Goal: Task Accomplishment & Management: Complete application form

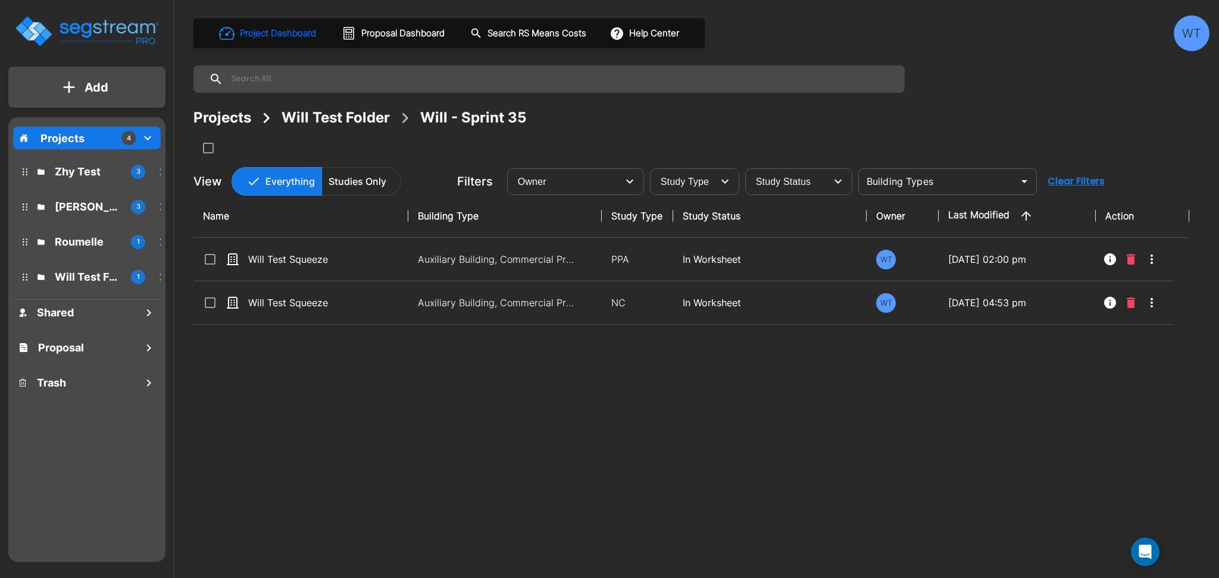
click at [343, 123] on div "Will Test Folder" at bounding box center [335, 117] width 108 height 21
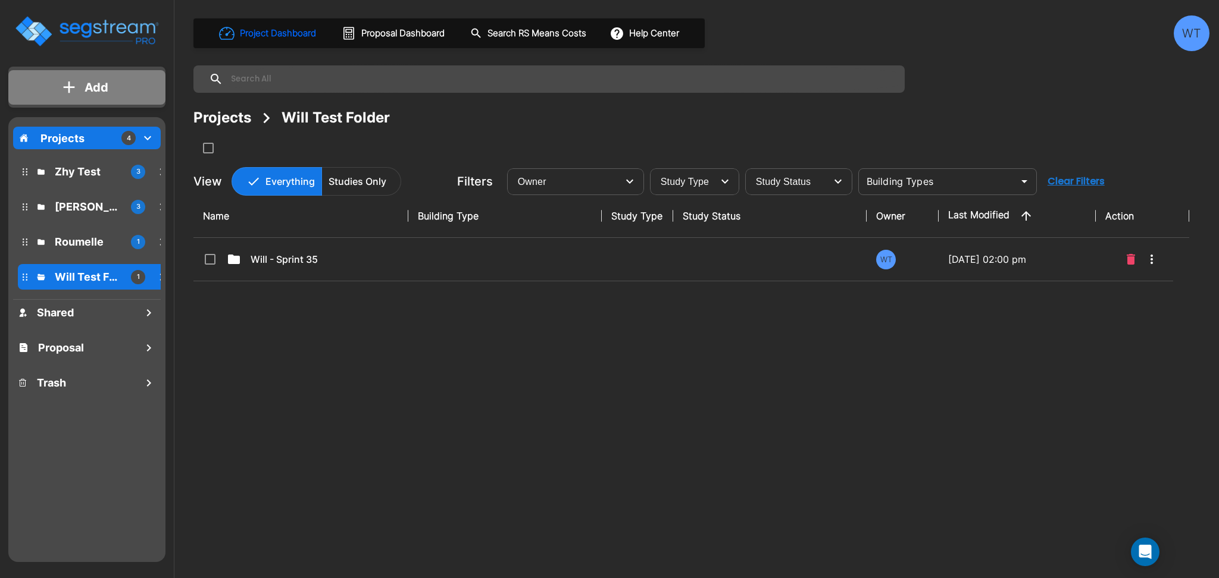
click at [92, 91] on p "Add" at bounding box center [96, 88] width 24 height 18
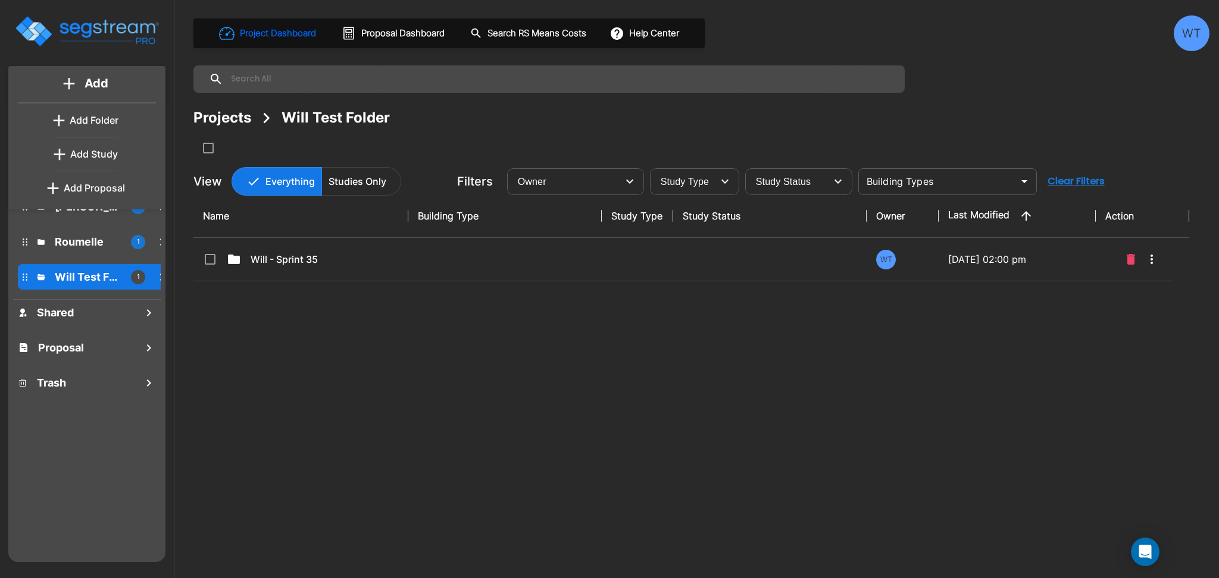
click at [98, 118] on p "Add Folder" at bounding box center [94, 120] width 49 height 14
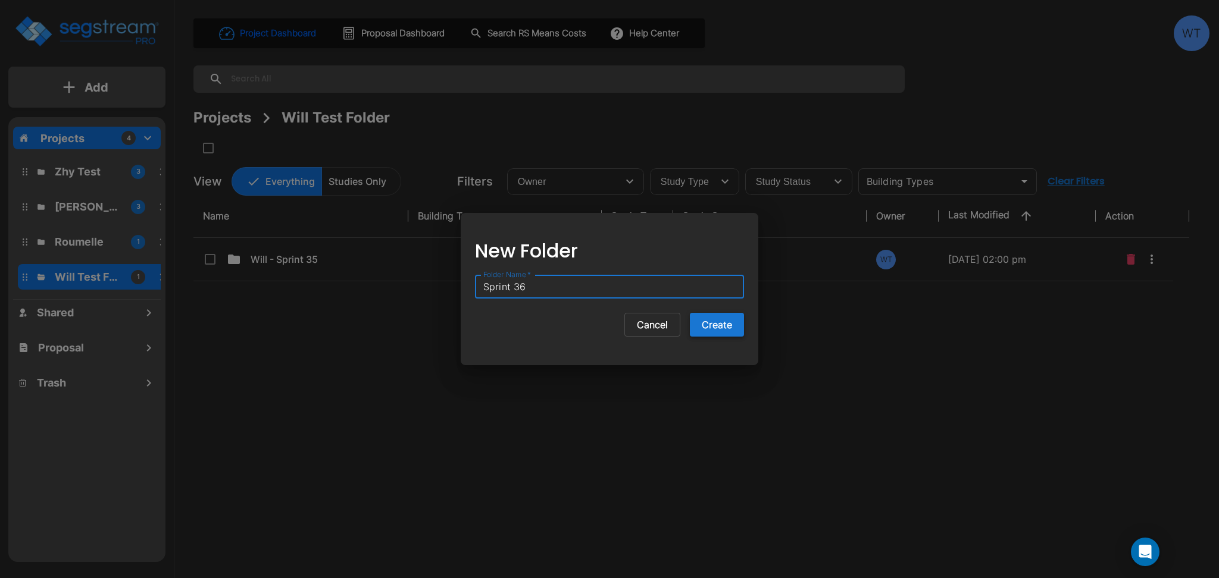
type input "Sprint 36"
click at [719, 332] on button "Create" at bounding box center [717, 325] width 54 height 24
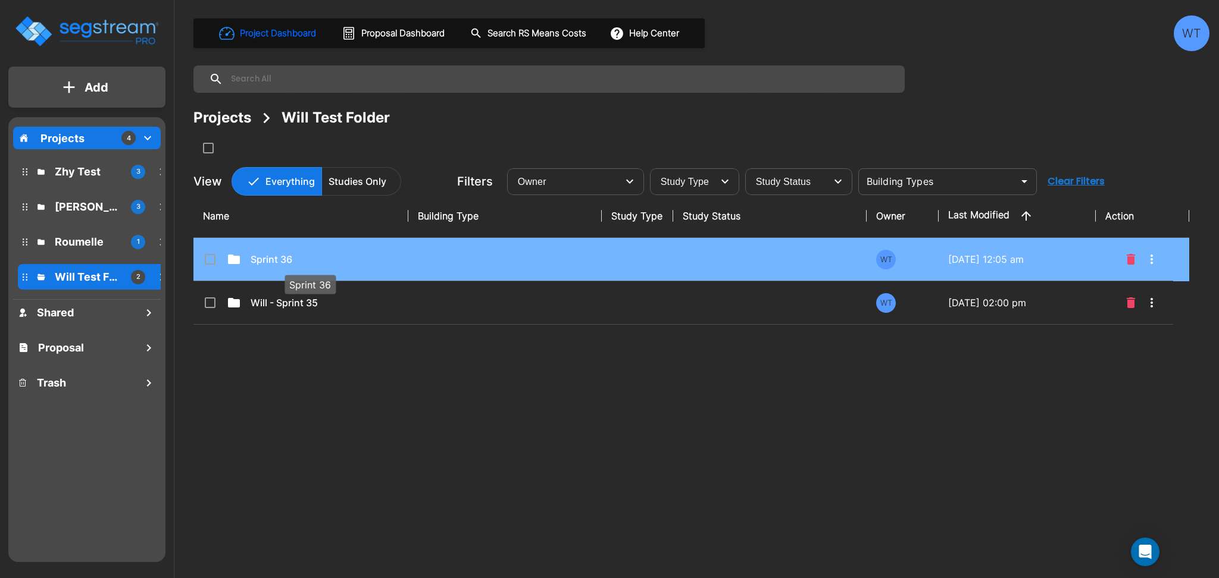
click at [358, 261] on p "Sprint 36" at bounding box center [310, 259] width 119 height 14
checkbox input "true"
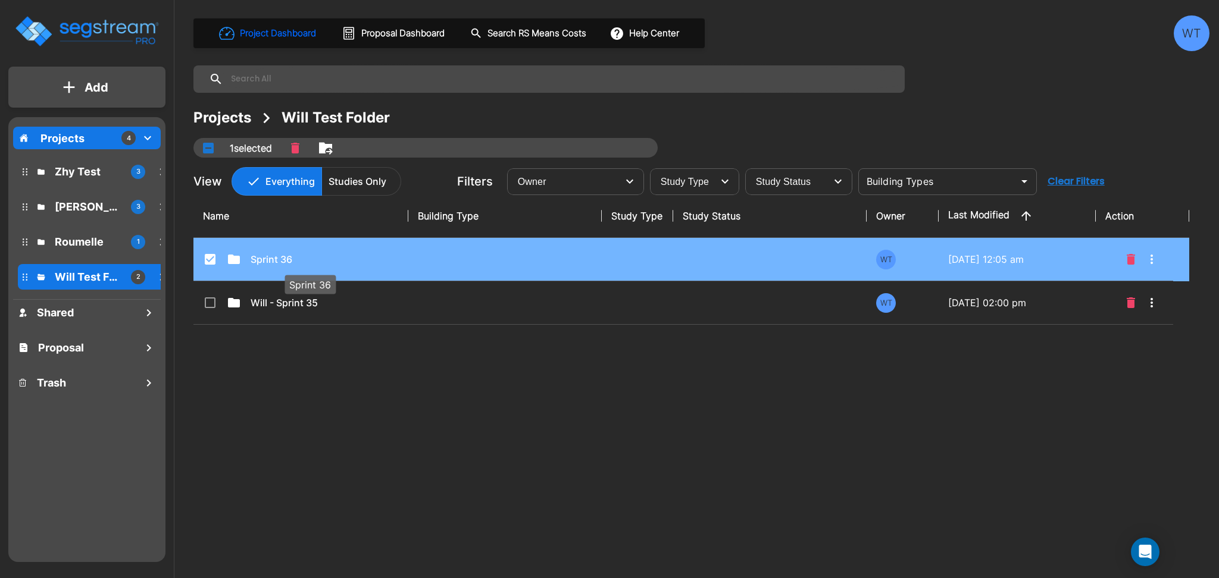
click at [358, 261] on p "Sprint 36" at bounding box center [310, 259] width 119 height 14
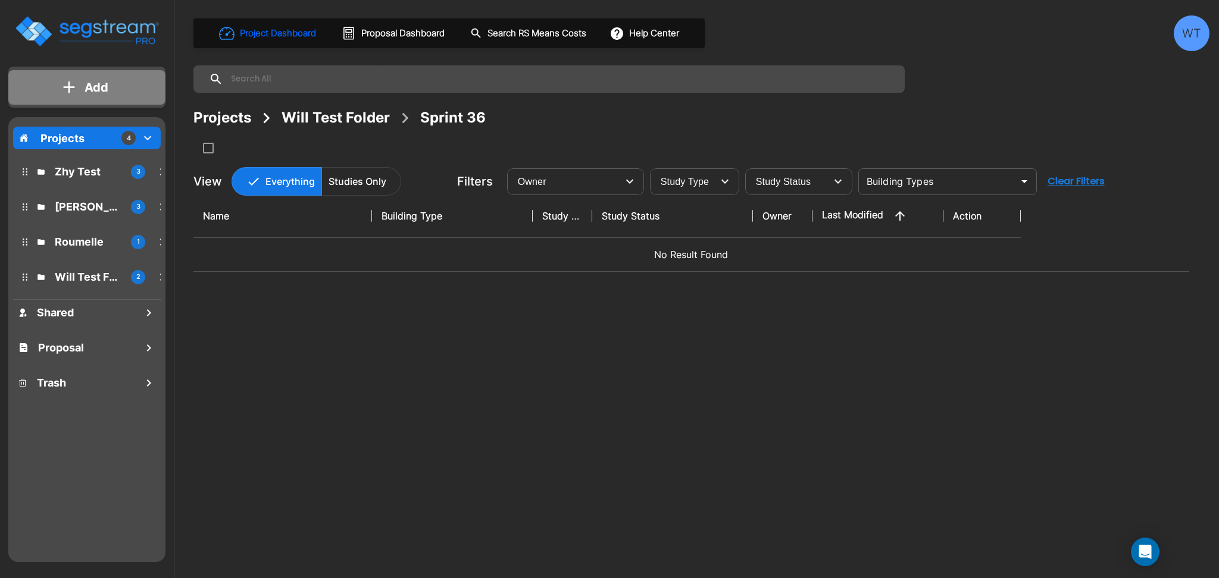
click at [89, 83] on p "Add" at bounding box center [96, 88] width 24 height 18
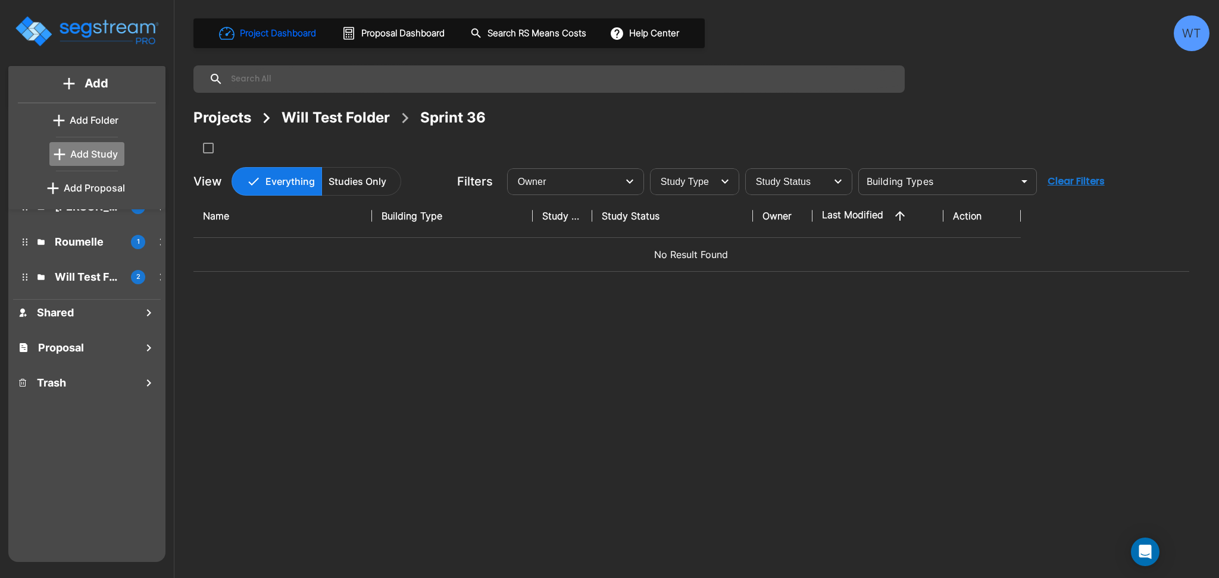
click at [90, 156] on p "Add Study" at bounding box center [94, 154] width 48 height 14
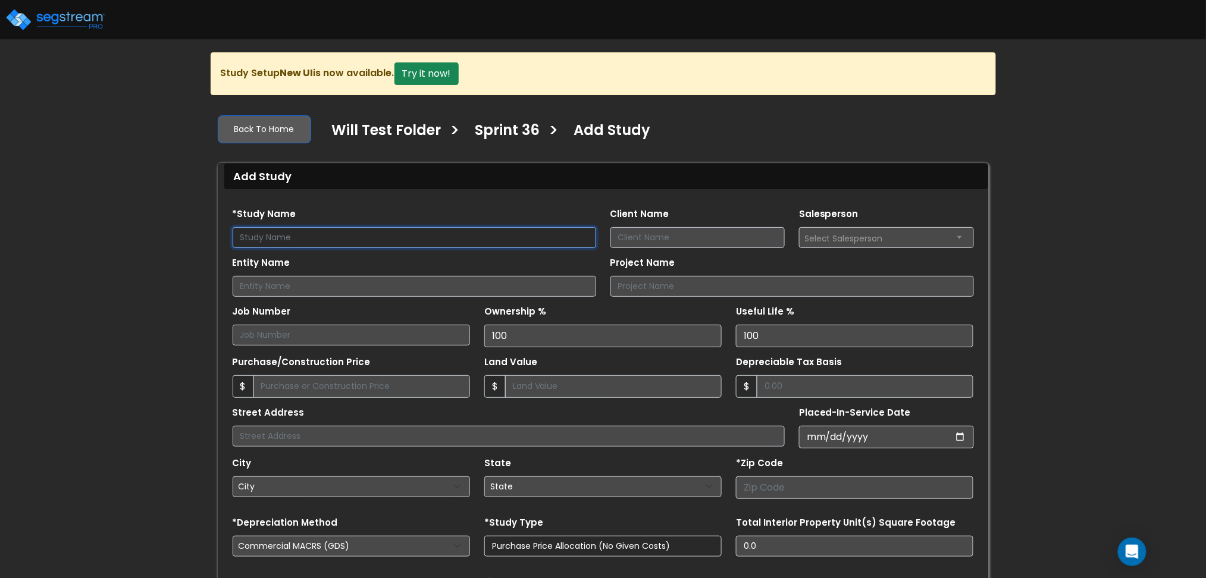
click at [360, 242] on input "text" at bounding box center [415, 237] width 364 height 21
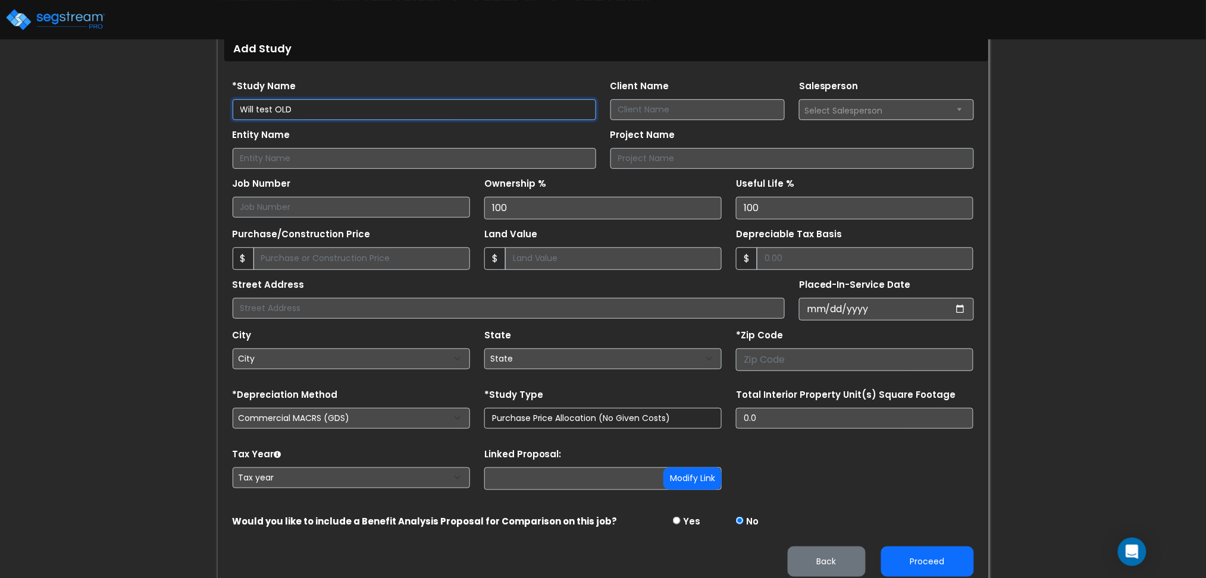
scroll to position [137, 0]
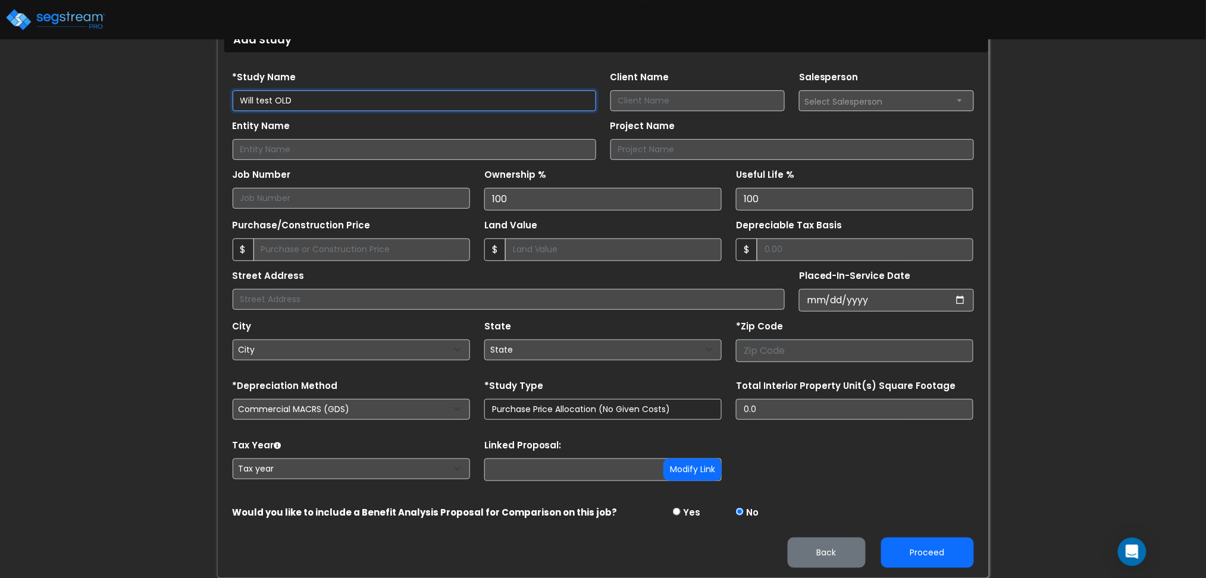
type input "Will test OLD"
click at [769, 352] on input "number" at bounding box center [854, 351] width 237 height 23
type input "80206"
select select "CO"
type input "80206"
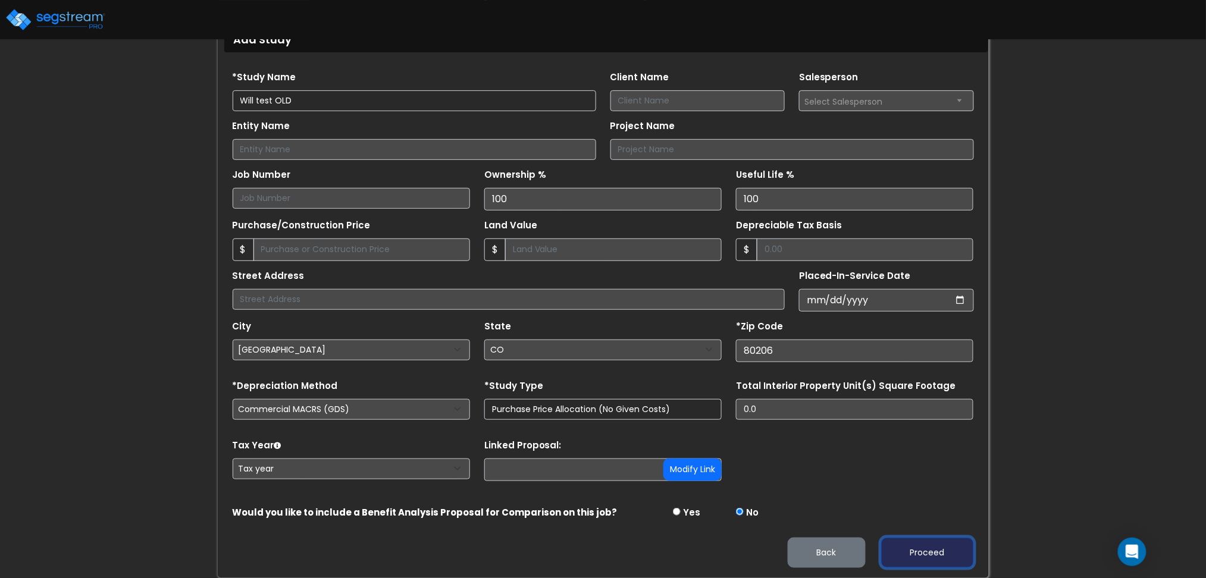
click at [933, 546] on button "Proceed" at bounding box center [927, 553] width 93 height 30
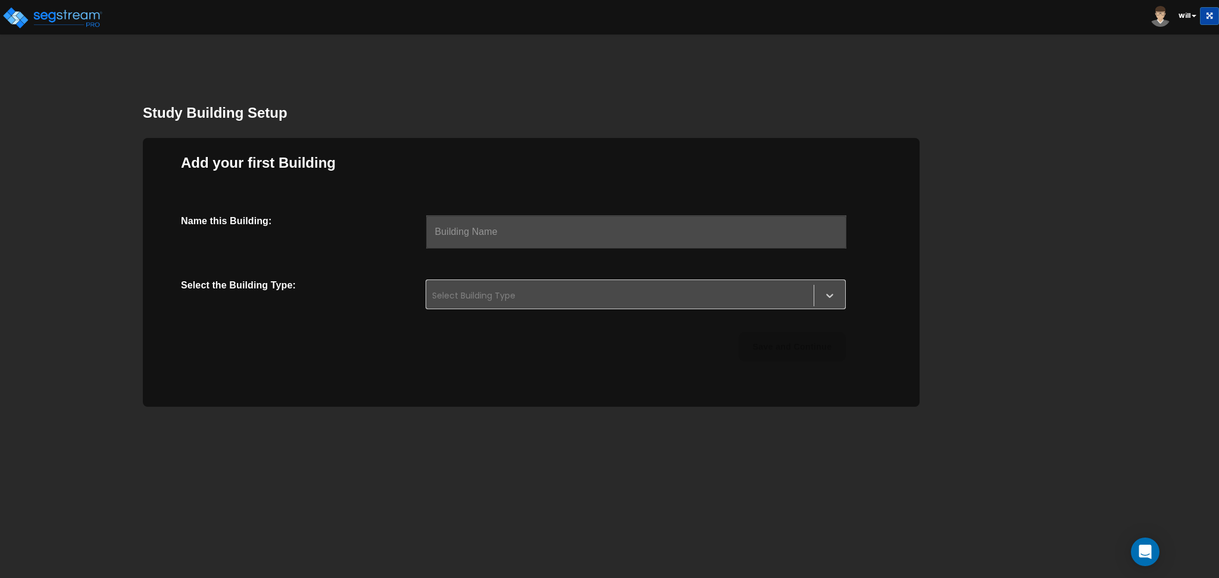
click at [505, 240] on input "text" at bounding box center [636, 231] width 420 height 33
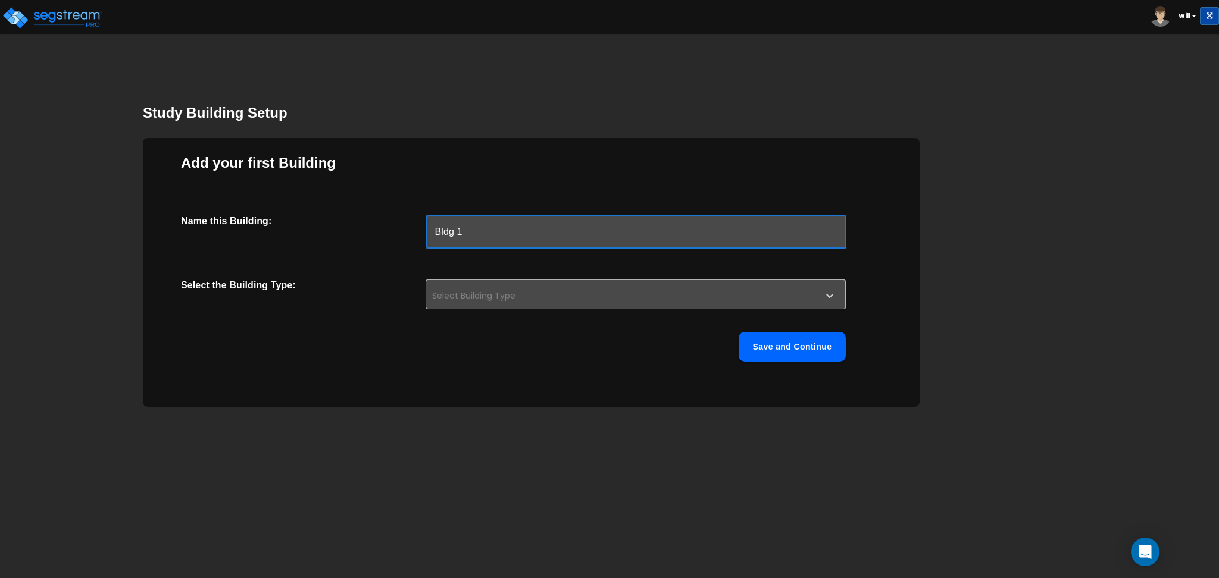
type input "Bldg 1"
click at [518, 289] on div at bounding box center [619, 296] width 375 height 14
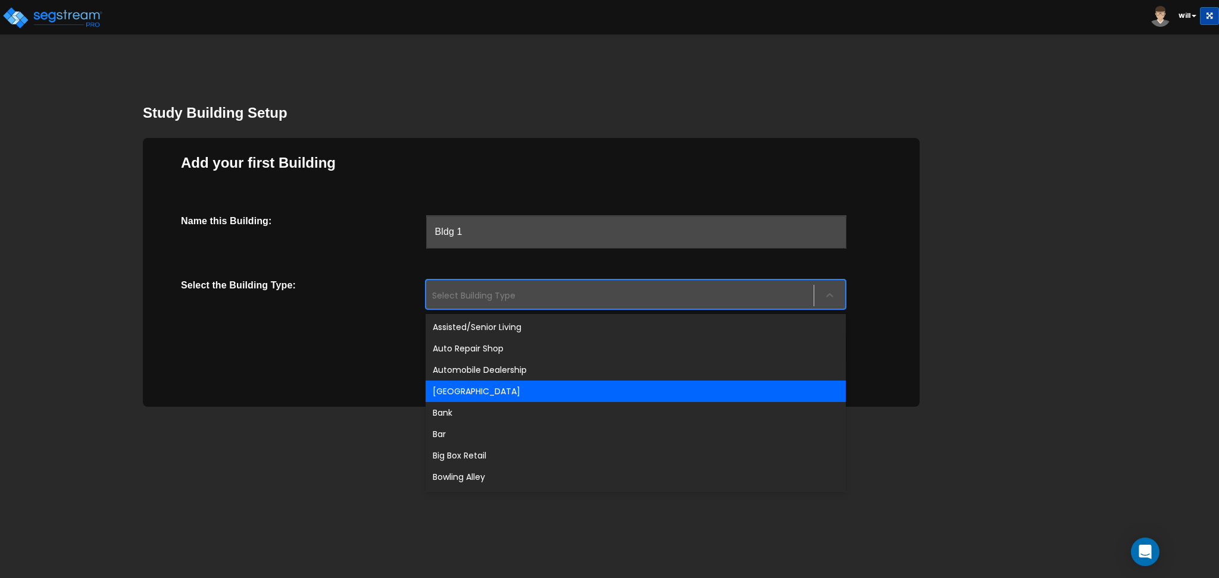
click at [522, 381] on div "[GEOGRAPHIC_DATA]" at bounding box center [635, 391] width 420 height 21
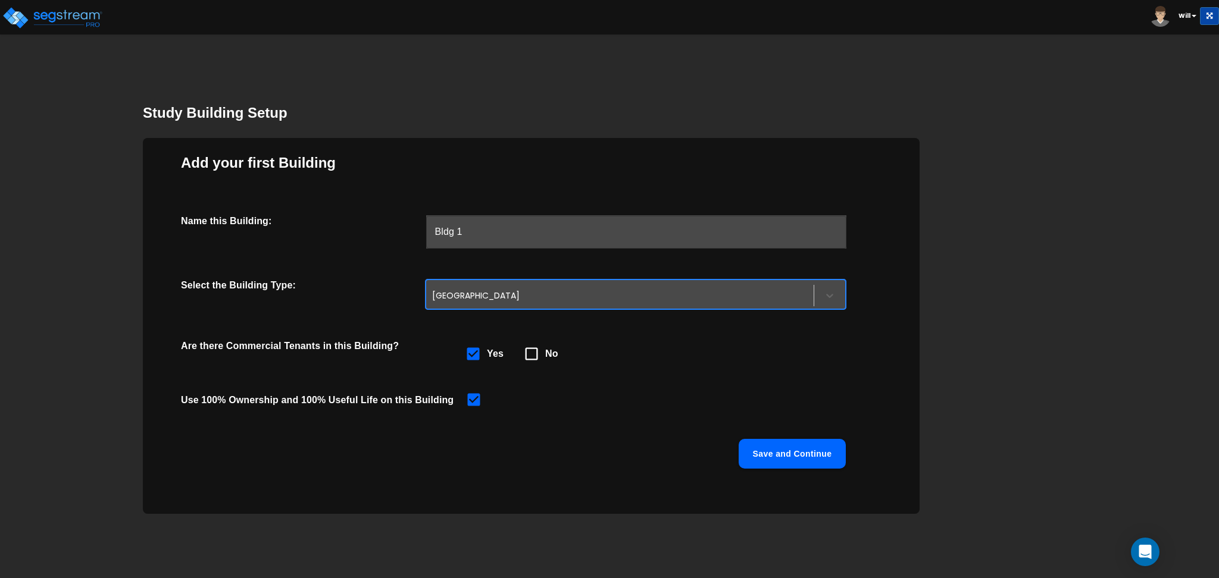
click at [531, 353] on icon at bounding box center [531, 354] width 17 height 17
checkbox input "false"
checkbox input "true"
click at [786, 455] on button "Save and Continue" at bounding box center [791, 454] width 107 height 30
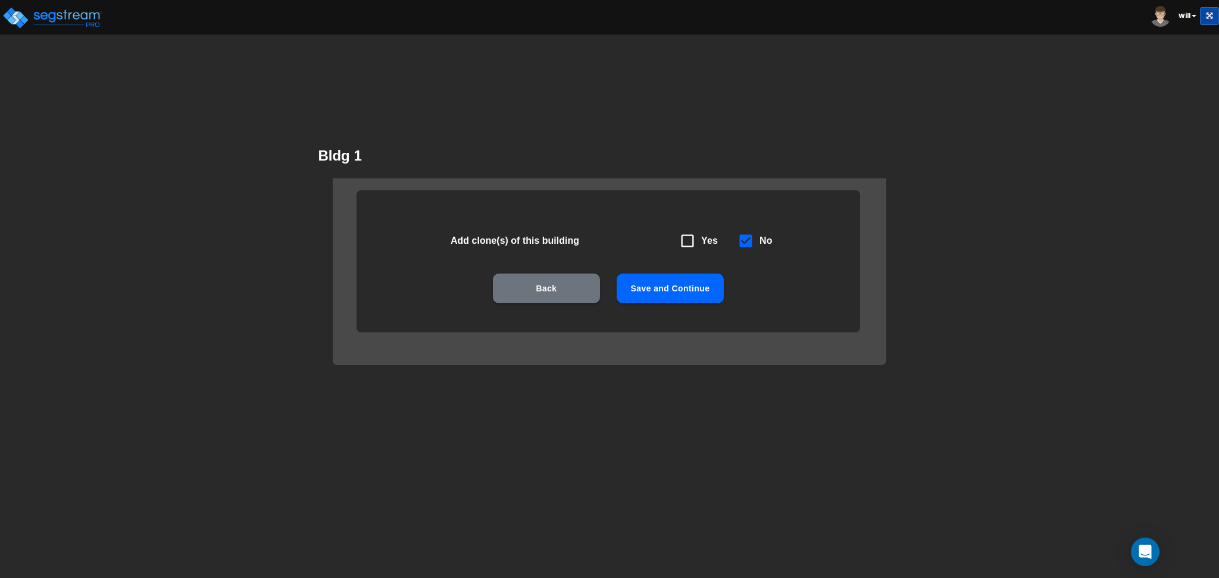
click at [672, 288] on button "Save and Continue" at bounding box center [669, 289] width 107 height 30
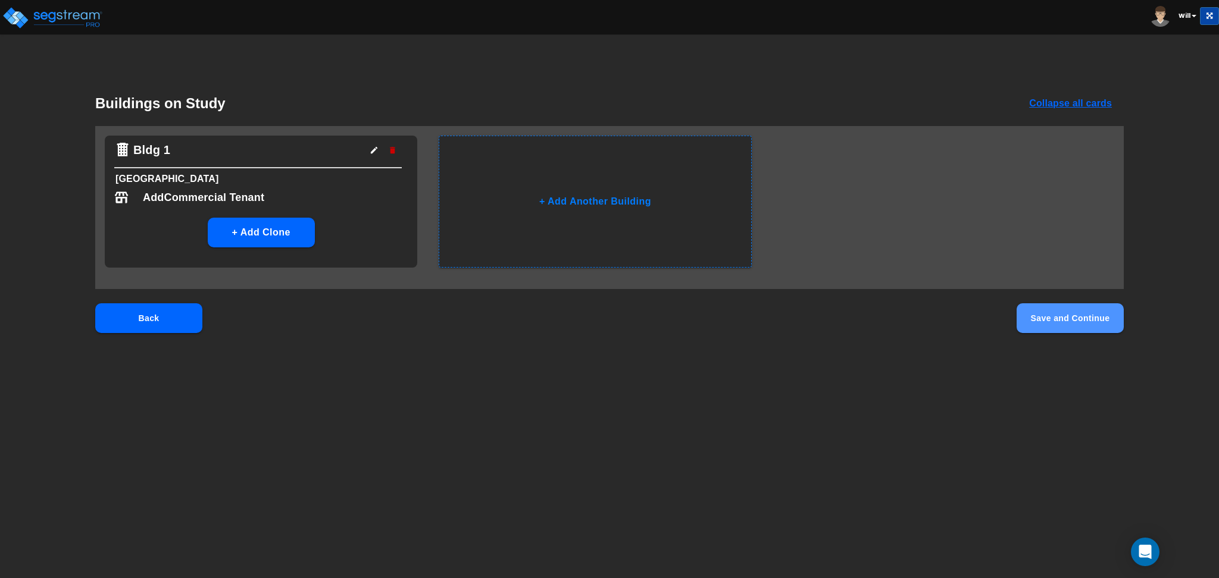
click at [1073, 327] on button "Save and Continue" at bounding box center [1069, 318] width 107 height 30
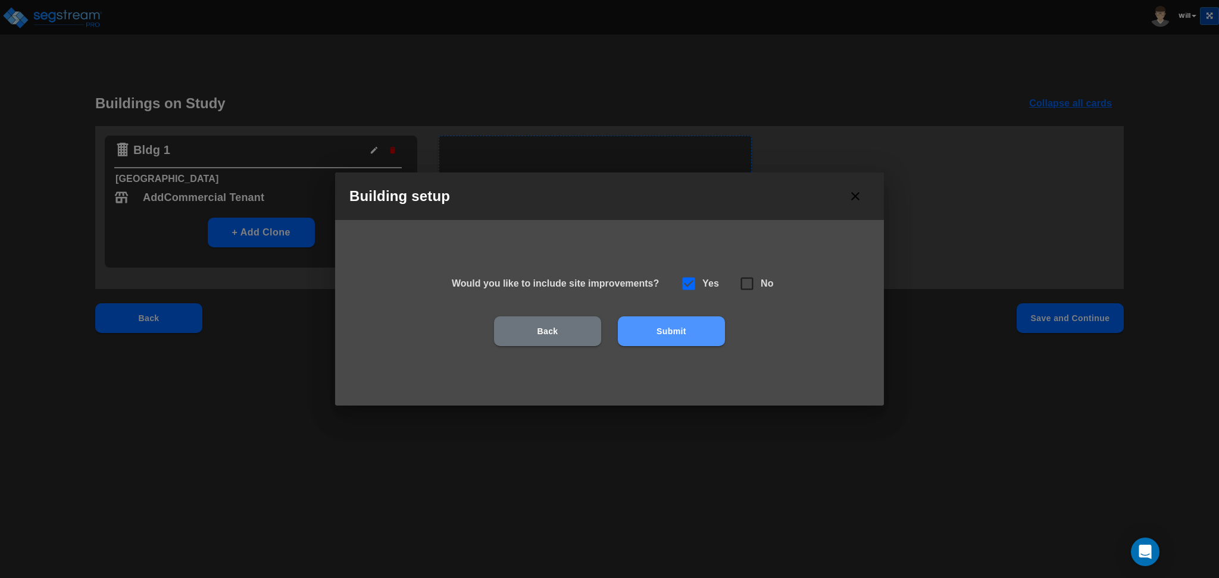
click at [672, 325] on button "Submit" at bounding box center [671, 332] width 107 height 30
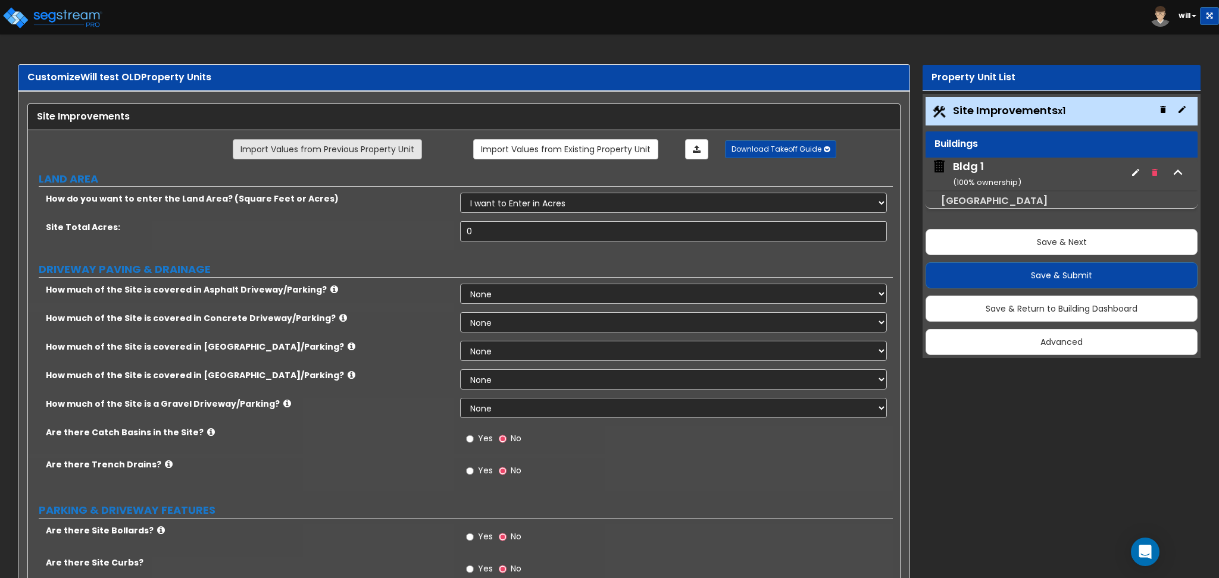
click at [381, 146] on link "Import Values from Previous Property Unit" at bounding box center [327, 149] width 189 height 20
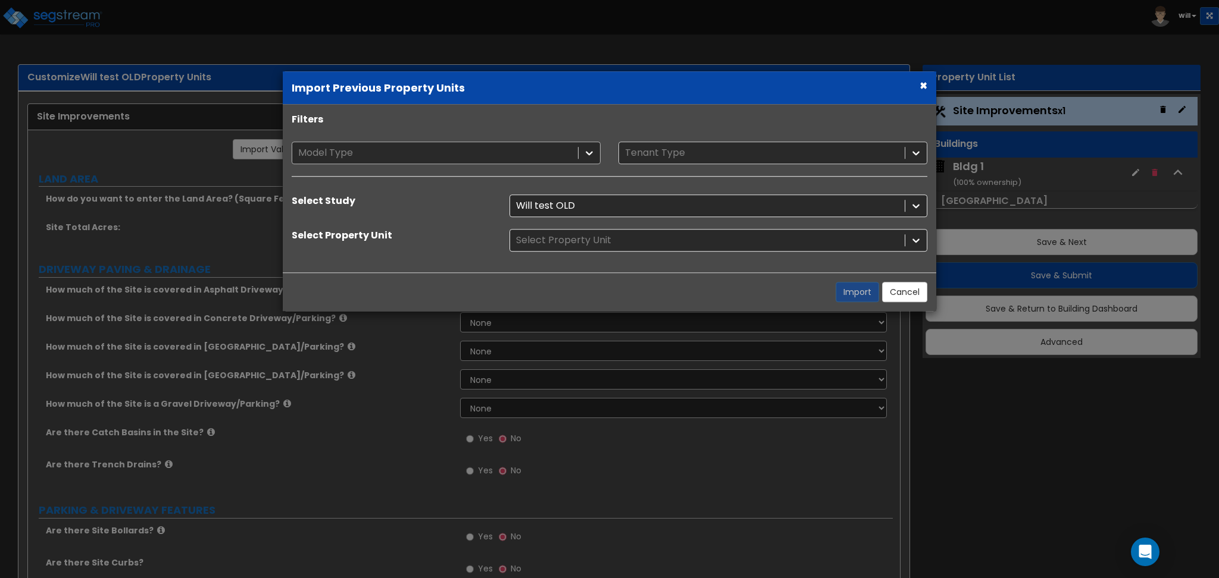
click at [412, 154] on div at bounding box center [435, 153] width 274 height 16
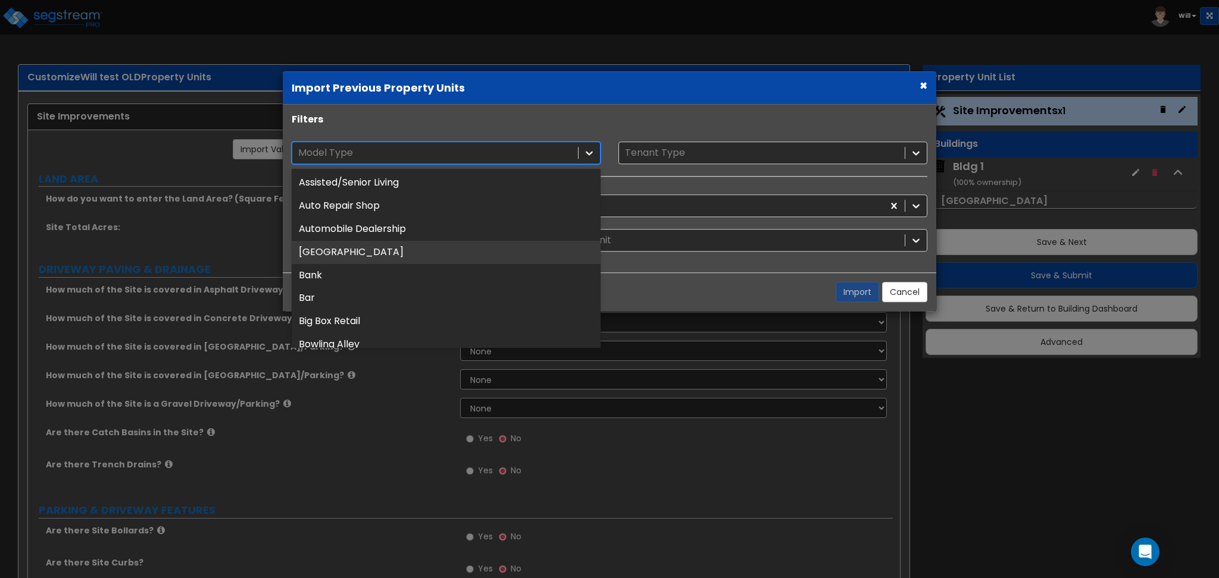
click at [393, 249] on div "Auxiliary Building" at bounding box center [446, 252] width 309 height 23
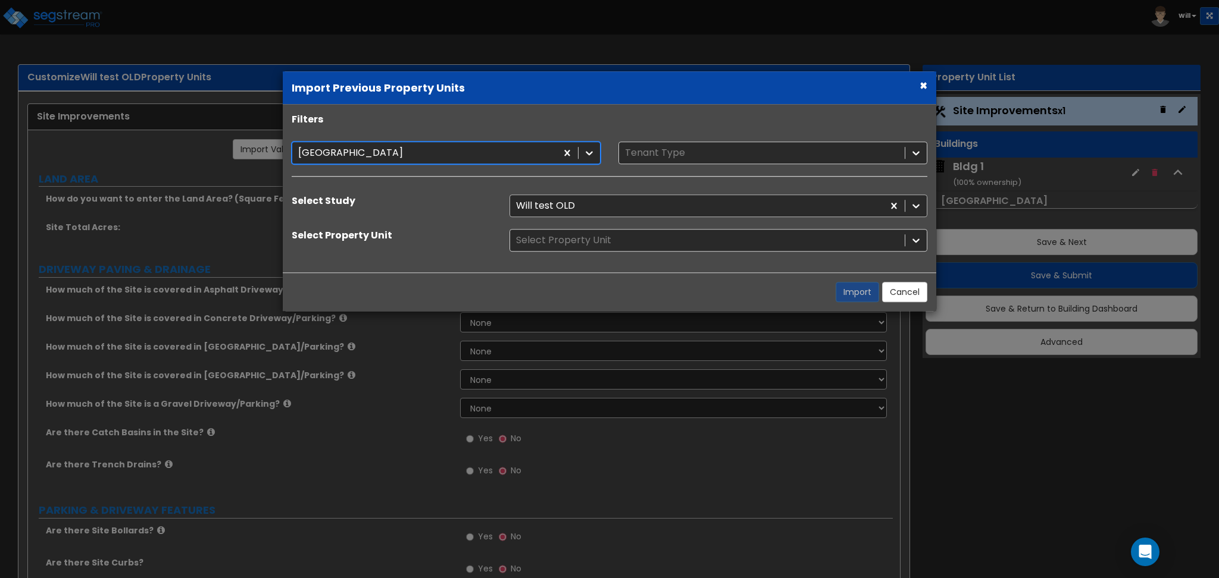
click at [543, 206] on div at bounding box center [696, 206] width 361 height 16
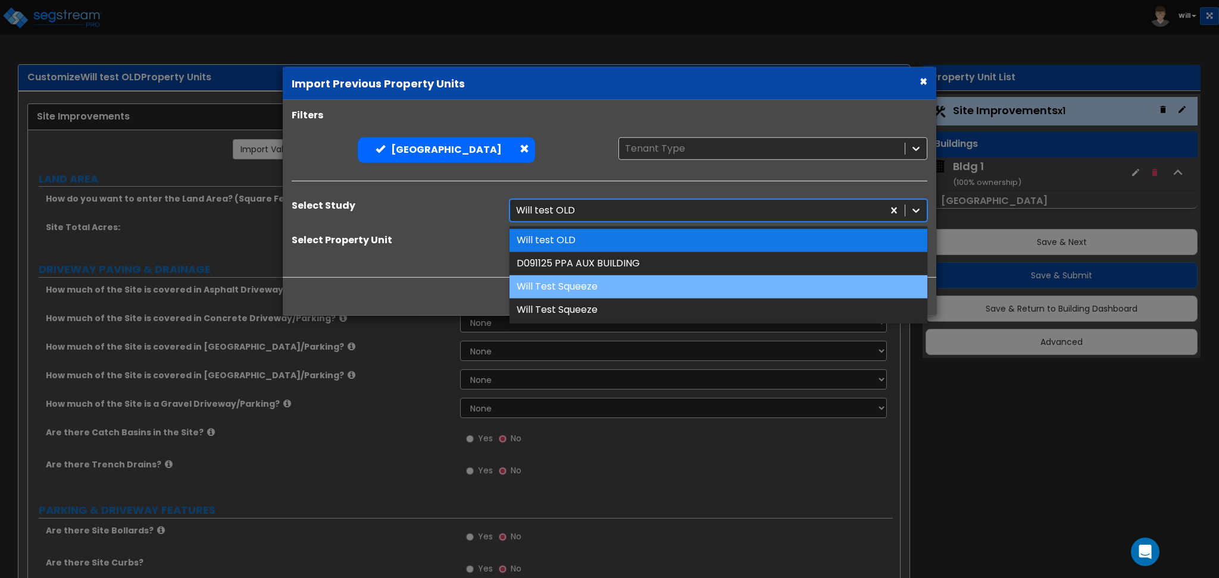
click at [561, 280] on div "Will Test Squeeze" at bounding box center [718, 286] width 418 height 23
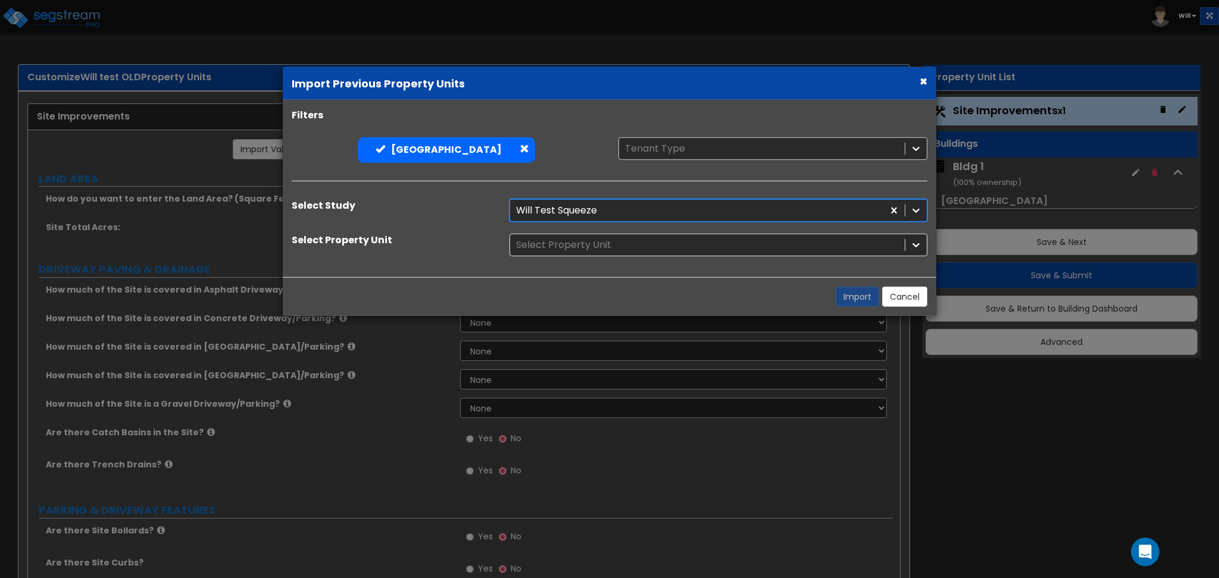
click at [559, 247] on div "Select Property Unit" at bounding box center [718, 245] width 436 height 23
click at [559, 240] on div at bounding box center [707, 245] width 383 height 16
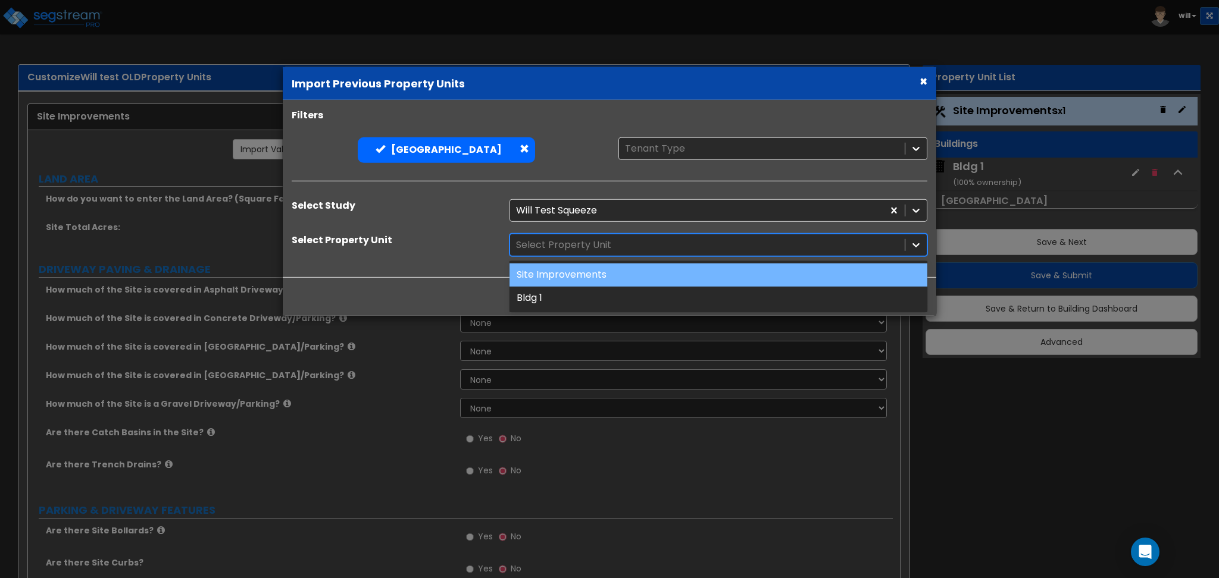
click at [559, 284] on div "Site Improvements" at bounding box center [718, 275] width 418 height 23
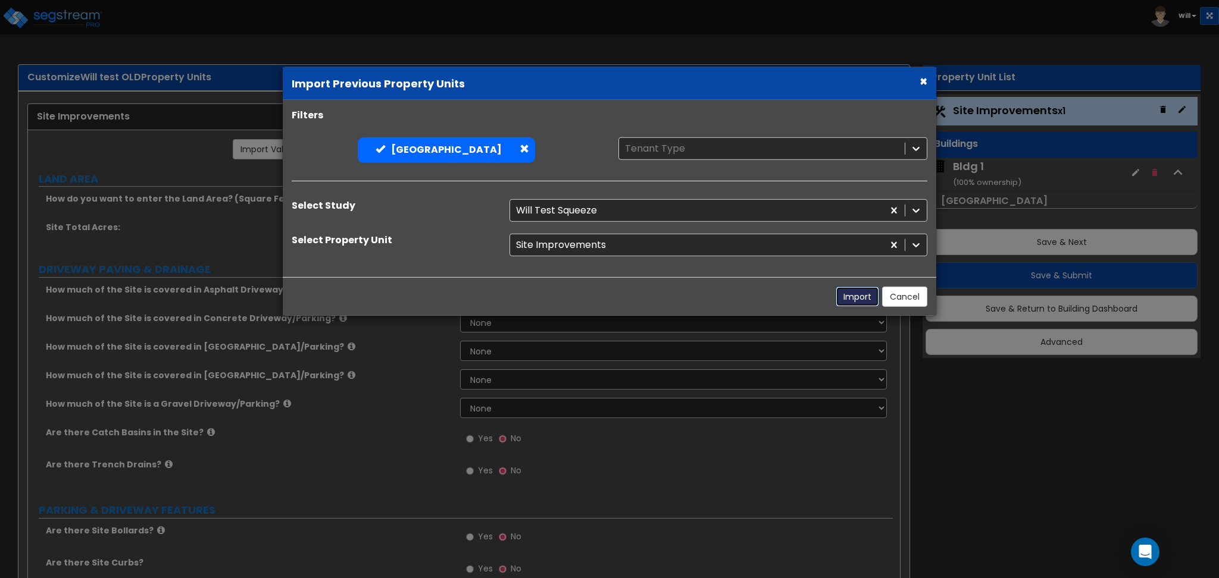
click at [862, 293] on button "Import" at bounding box center [856, 297] width 43 height 20
type input "20"
select select "1"
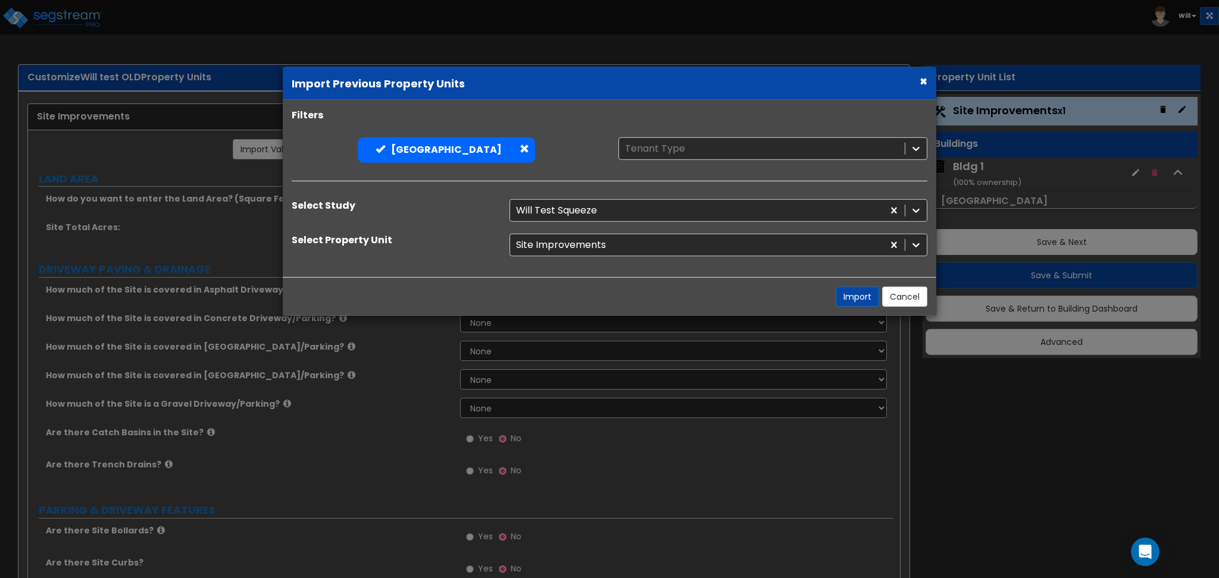
select select "1"
radio input "true"
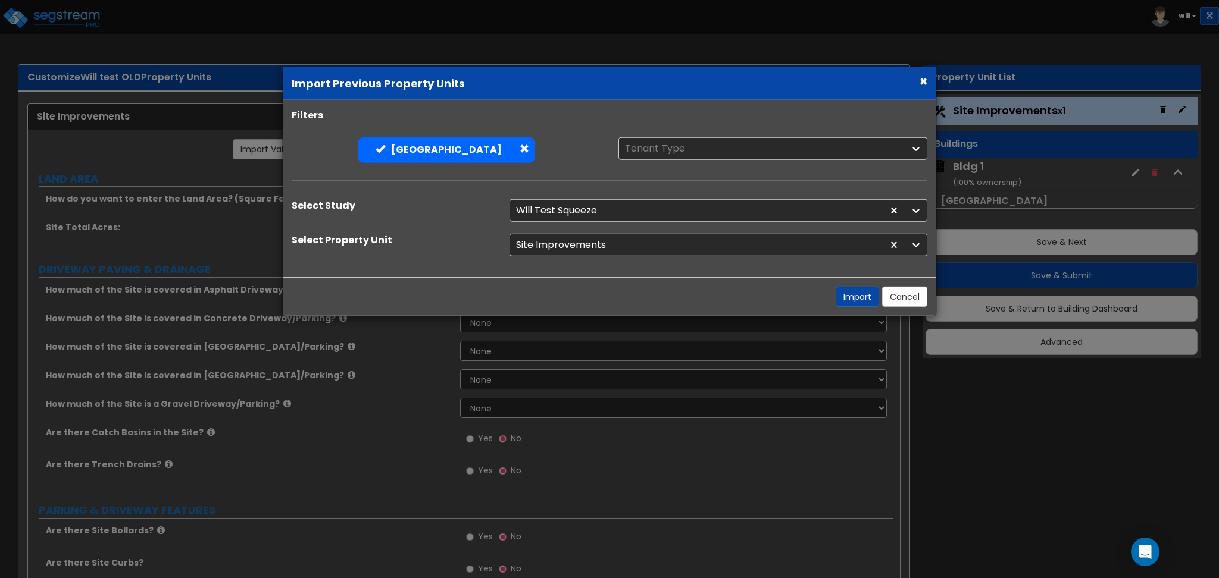
radio input "true"
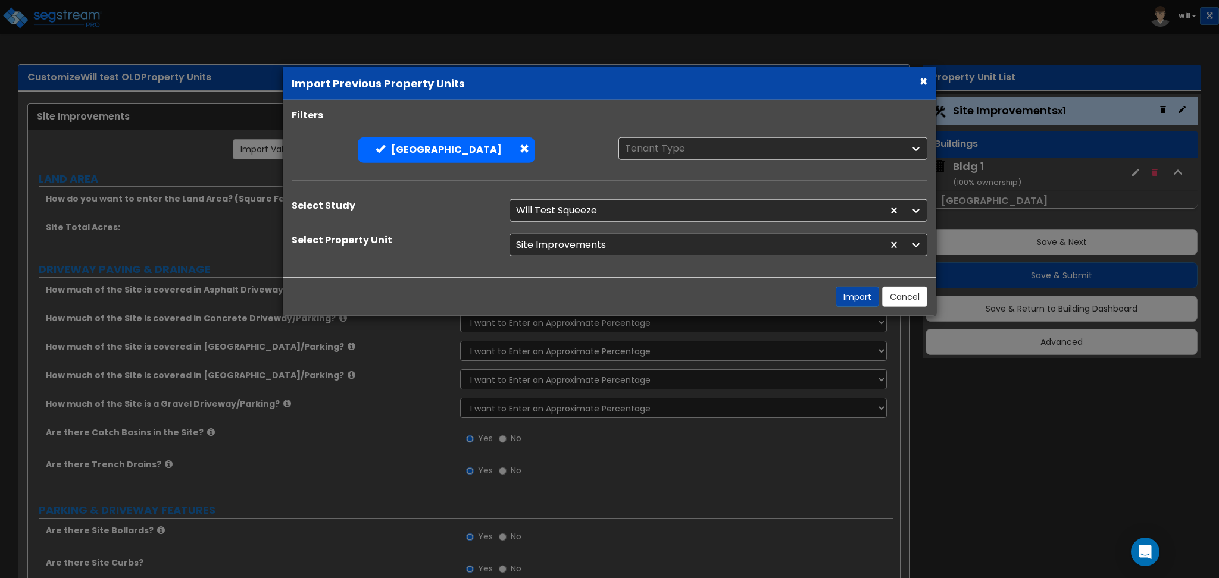
radio input "true"
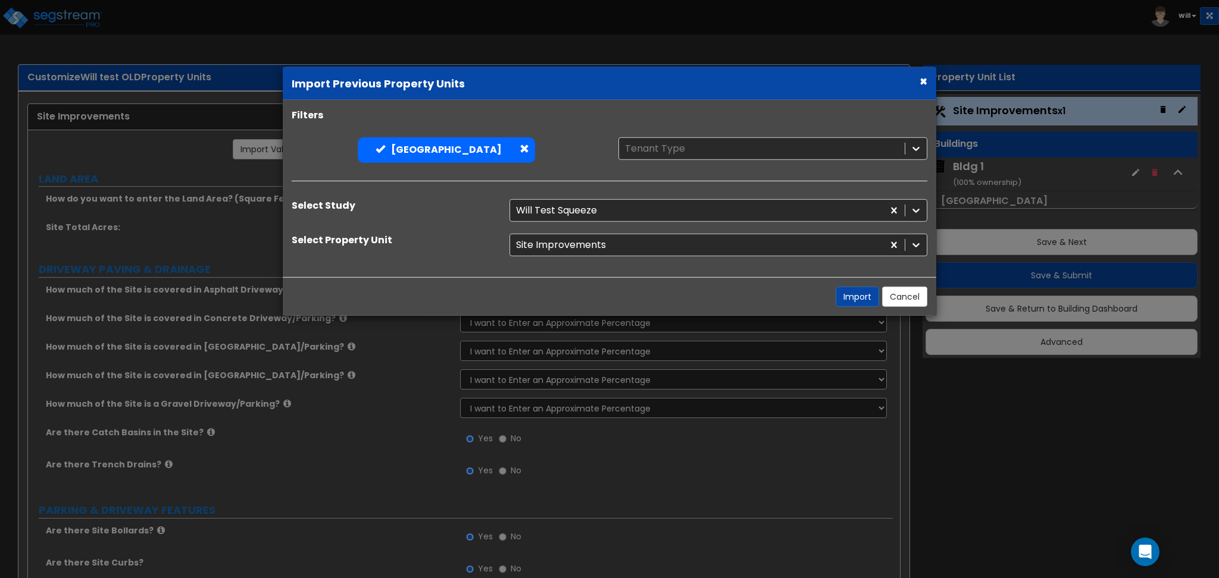
radio input "true"
select select "1"
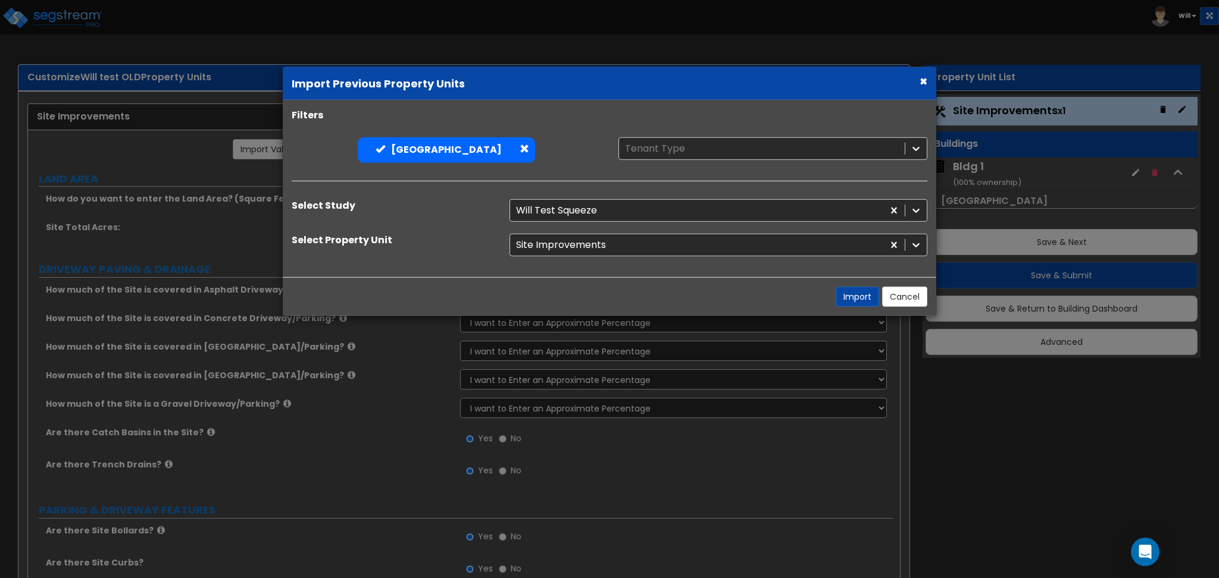
select select "1"
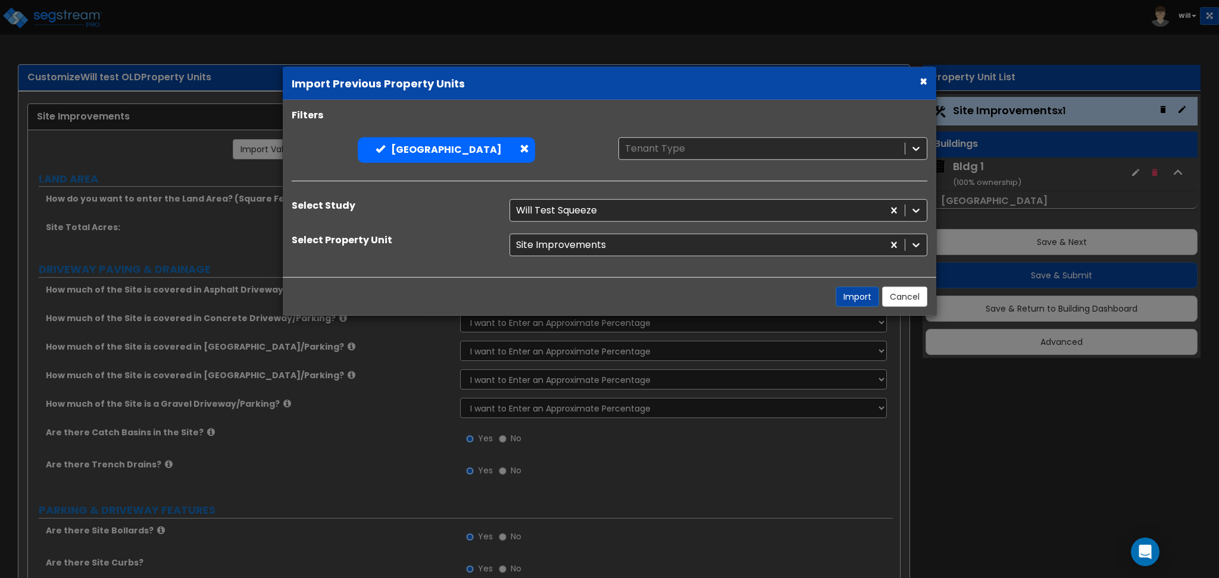
select select "1"
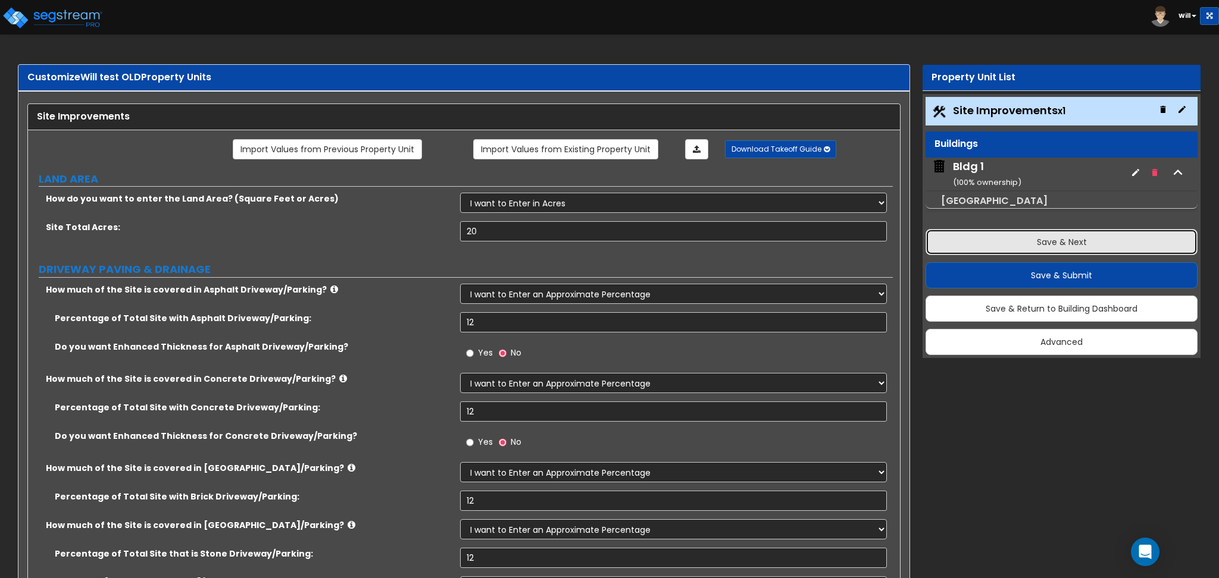
click at [1012, 236] on button "Save & Next" at bounding box center [1061, 242] width 272 height 26
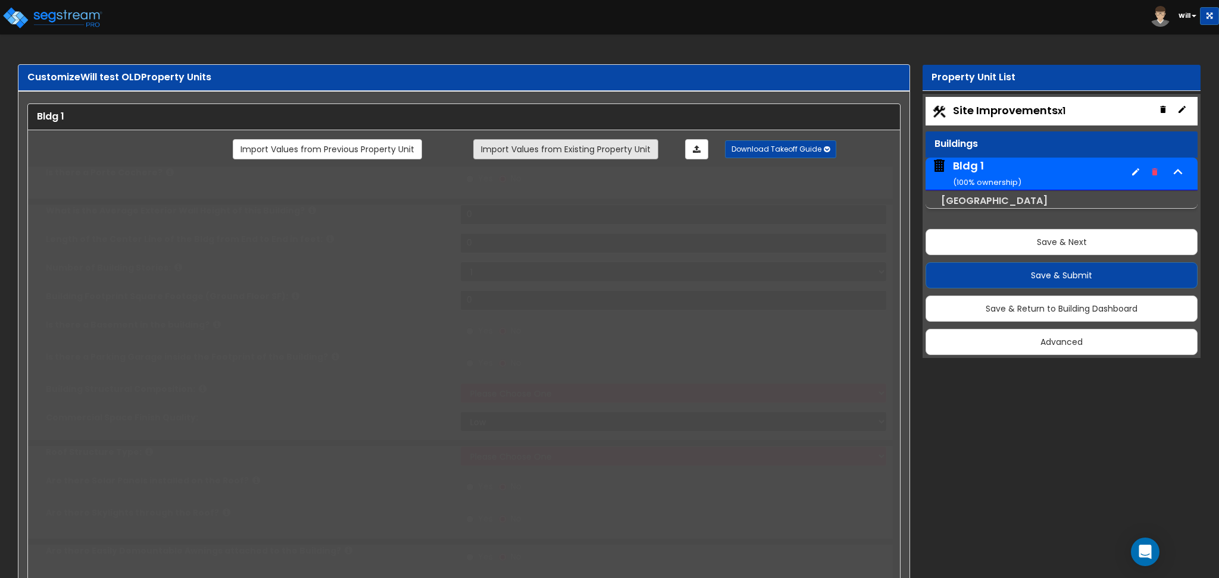
click at [541, 152] on link "Import Values from Existing Property Unit" at bounding box center [565, 149] width 185 height 20
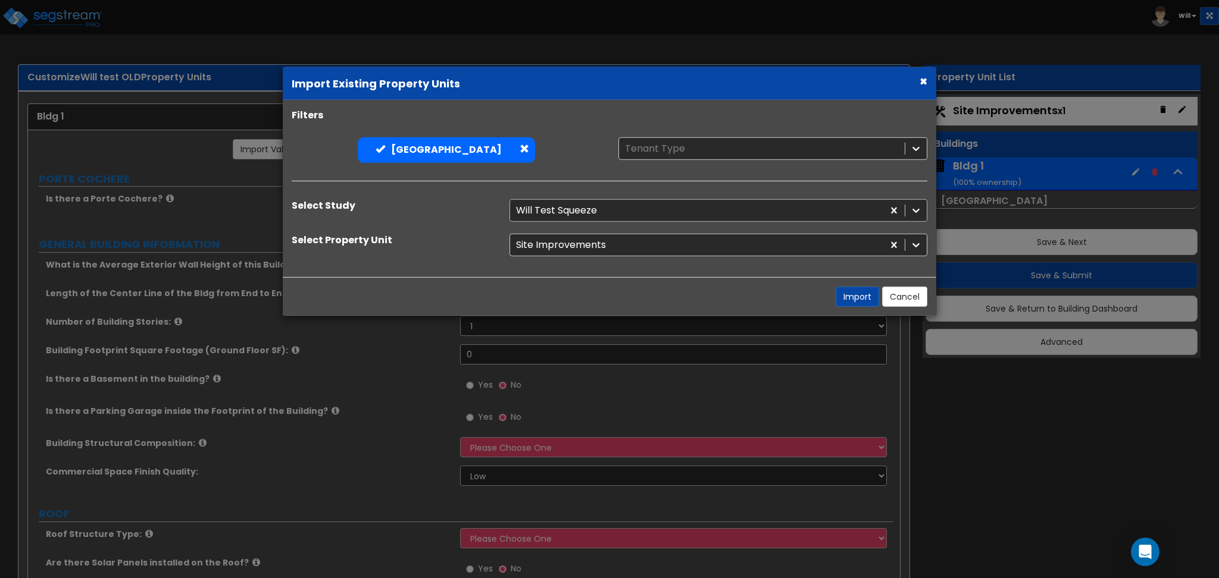
click at [564, 208] on div at bounding box center [696, 210] width 361 height 16
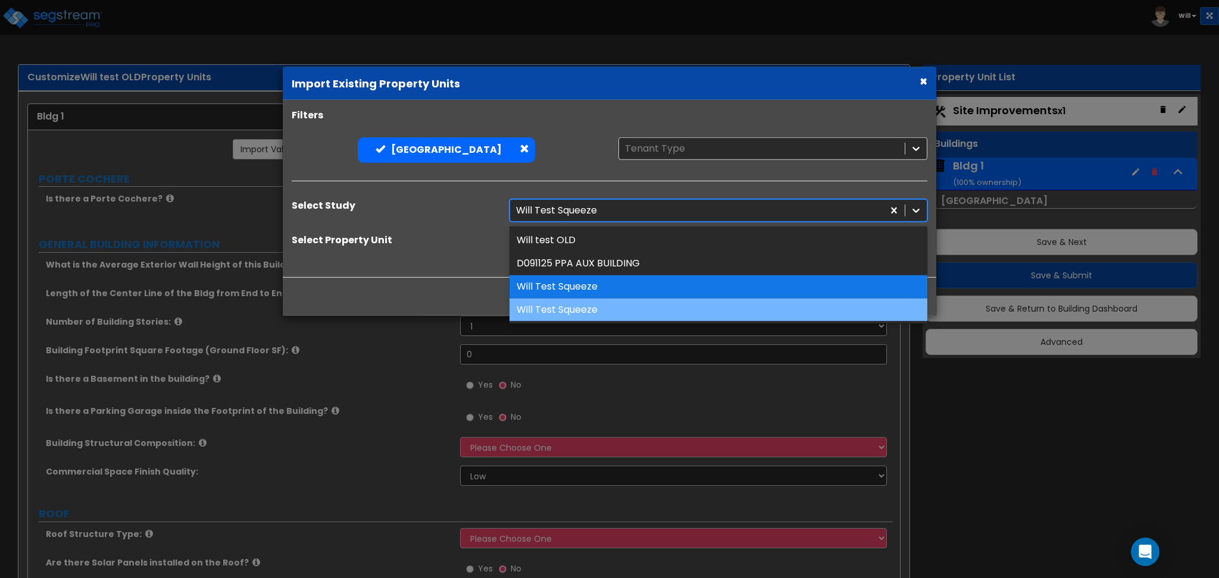
click at [577, 312] on div "Will Test Squeeze" at bounding box center [718, 309] width 418 height 23
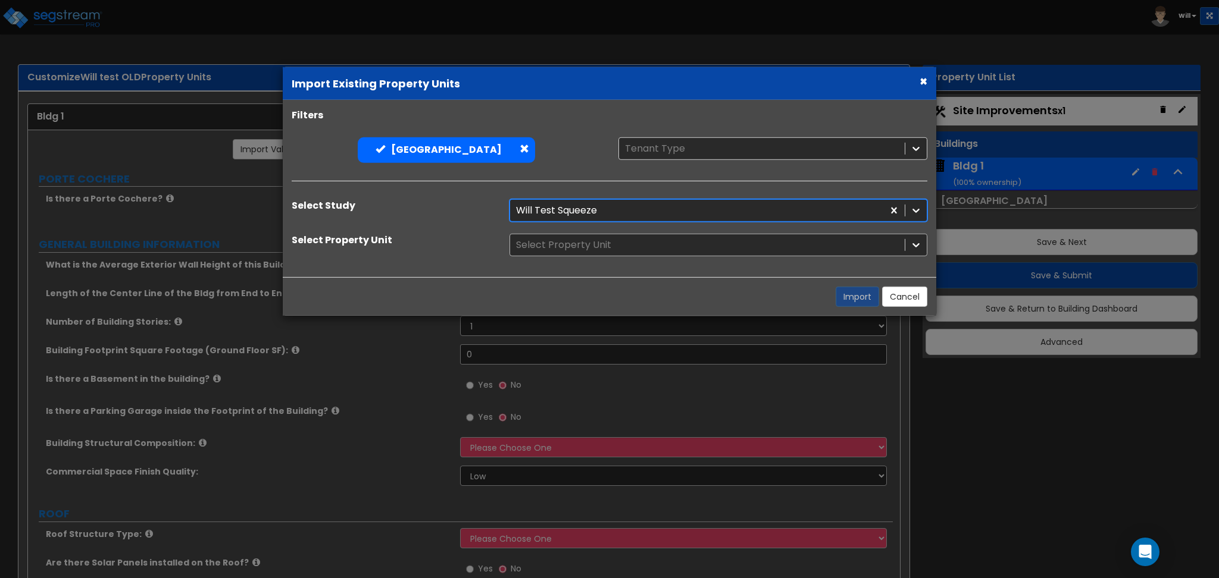
click at [577, 243] on div at bounding box center [707, 245] width 383 height 16
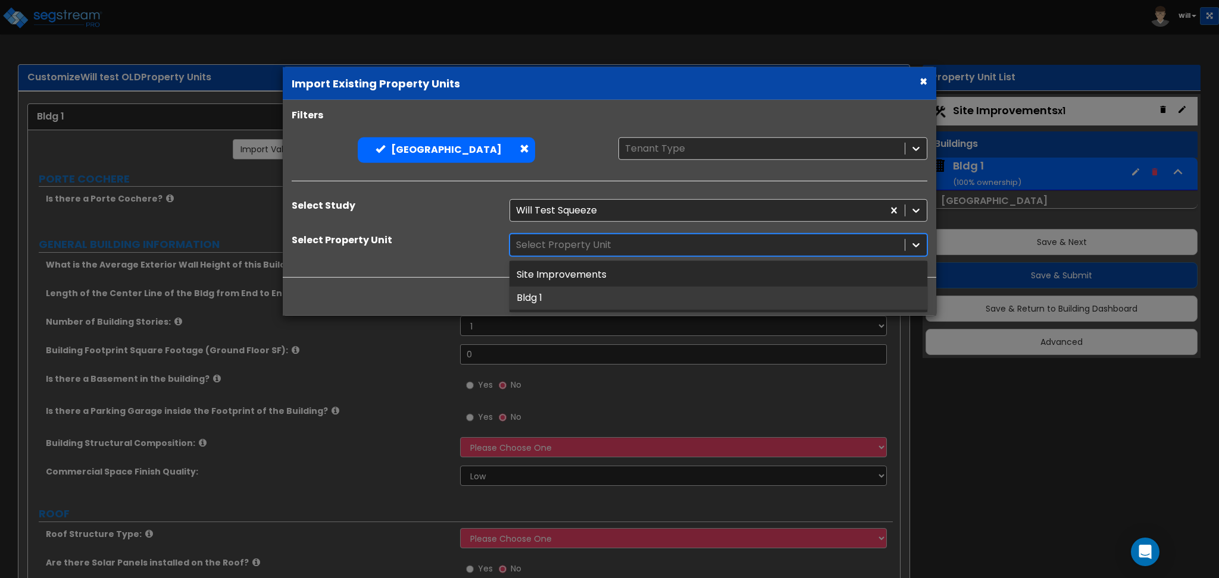
click at [575, 292] on div "Bldg 1" at bounding box center [718, 298] width 418 height 23
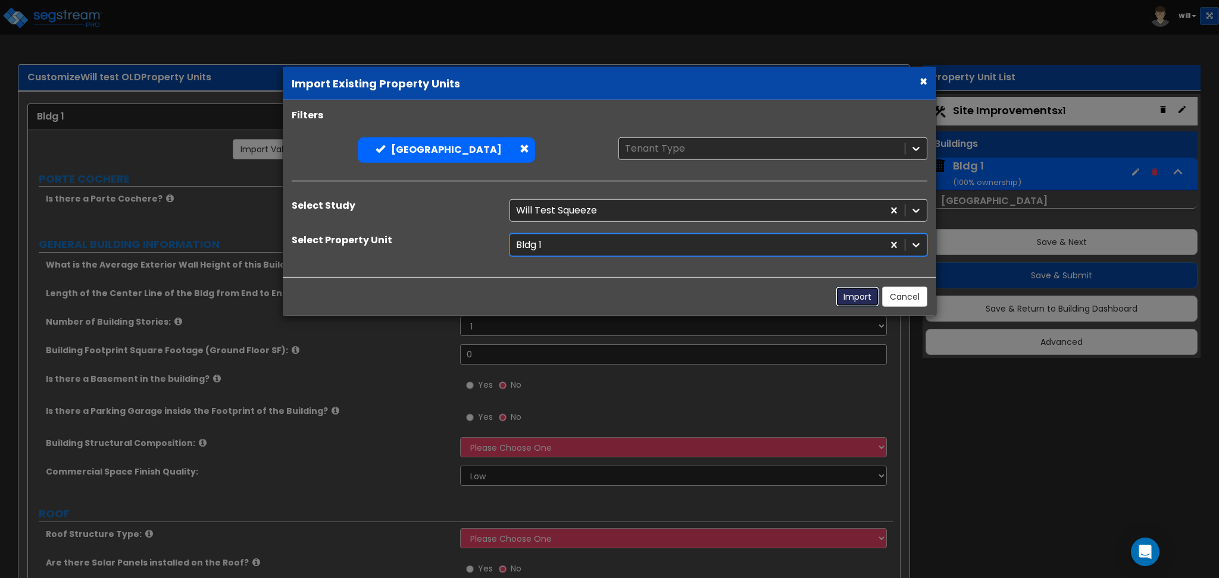
click at [860, 296] on button "Import" at bounding box center [856, 297] width 43 height 20
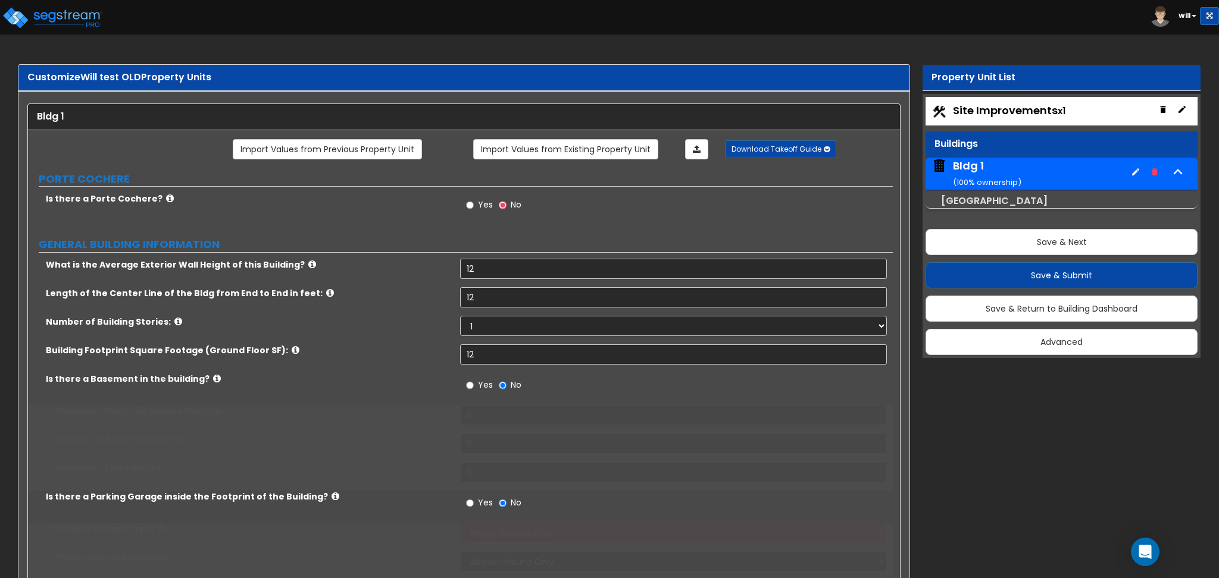
type input "12"
radio input "true"
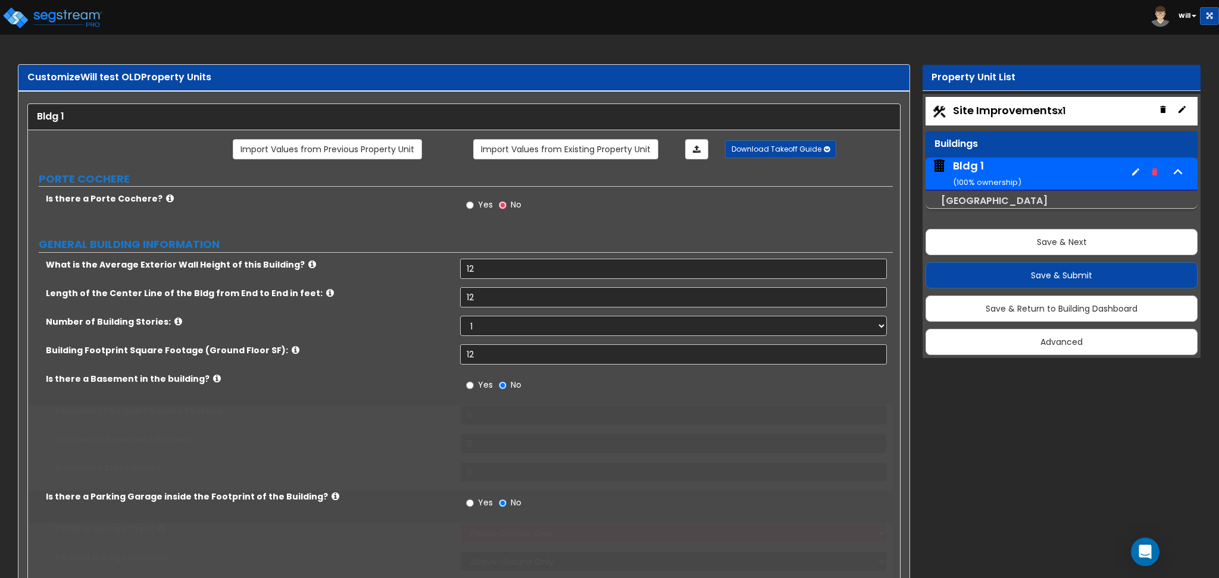
select select "1"
radio input "true"
select select "2"
type input "12"
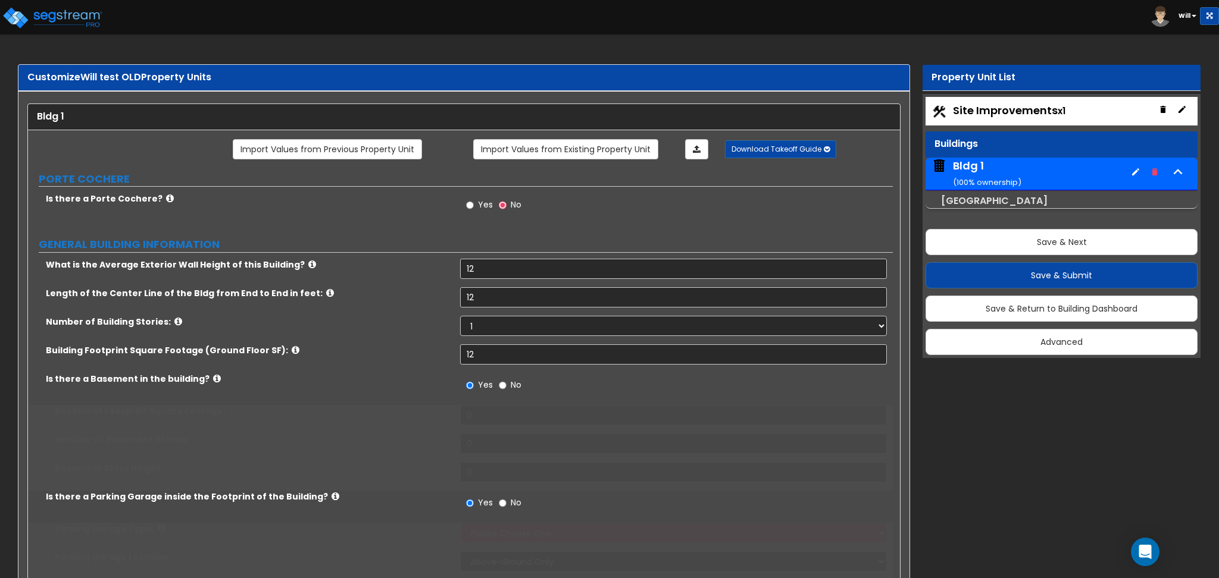
type input "12"
select select "1"
radio input "true"
select select "1"
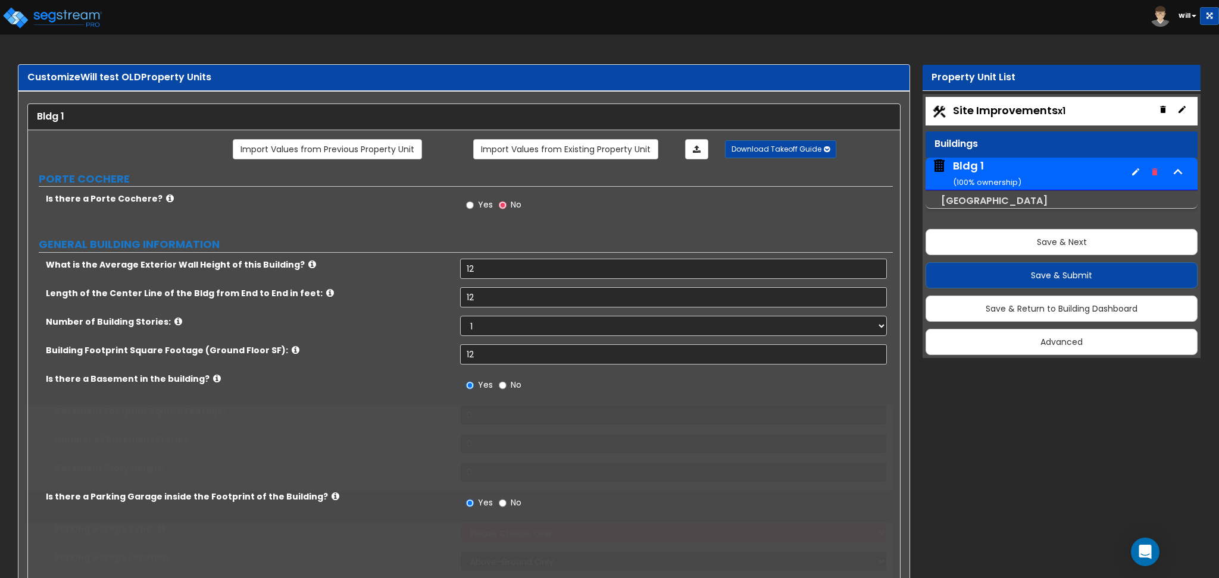
type input "12"
radio input "true"
select select "2"
type input "12"
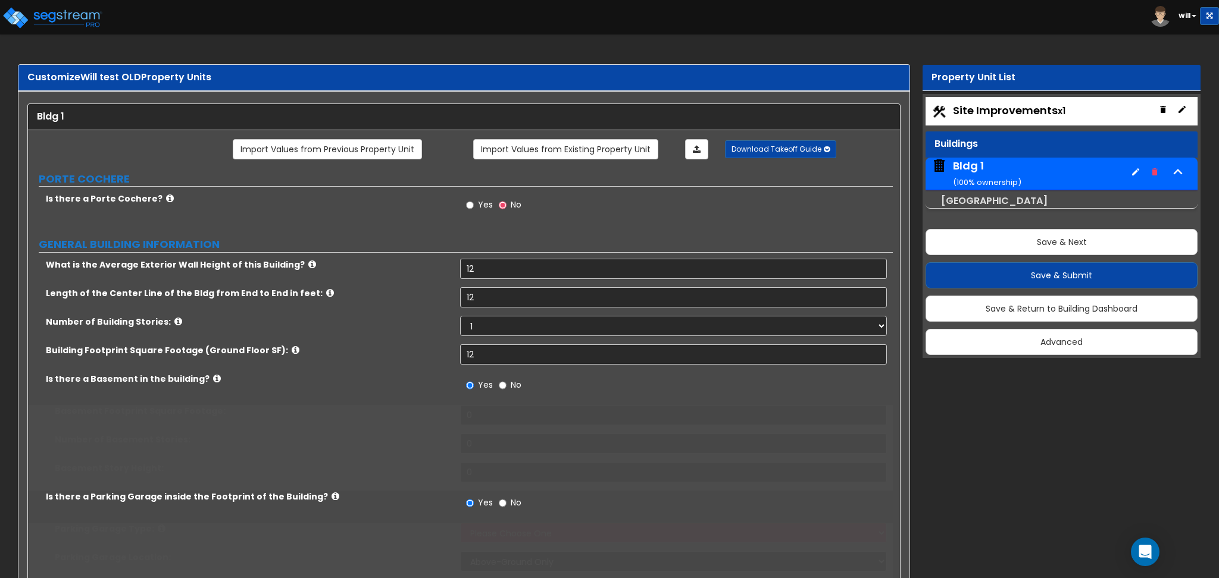
select select "1"
type input "12"
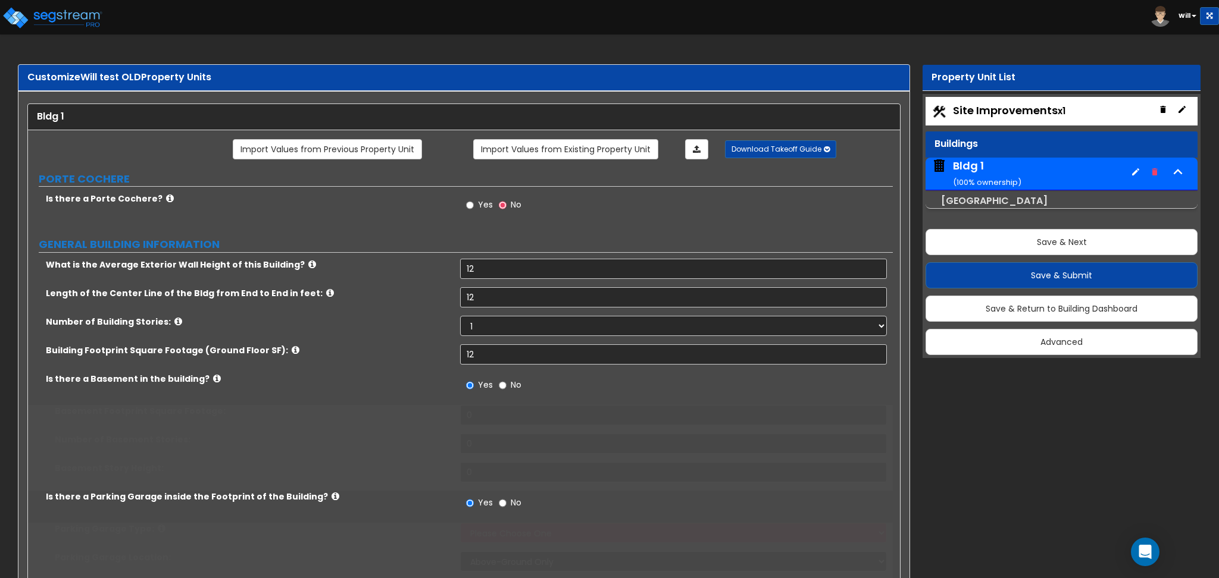
select select "1"
type input "12"
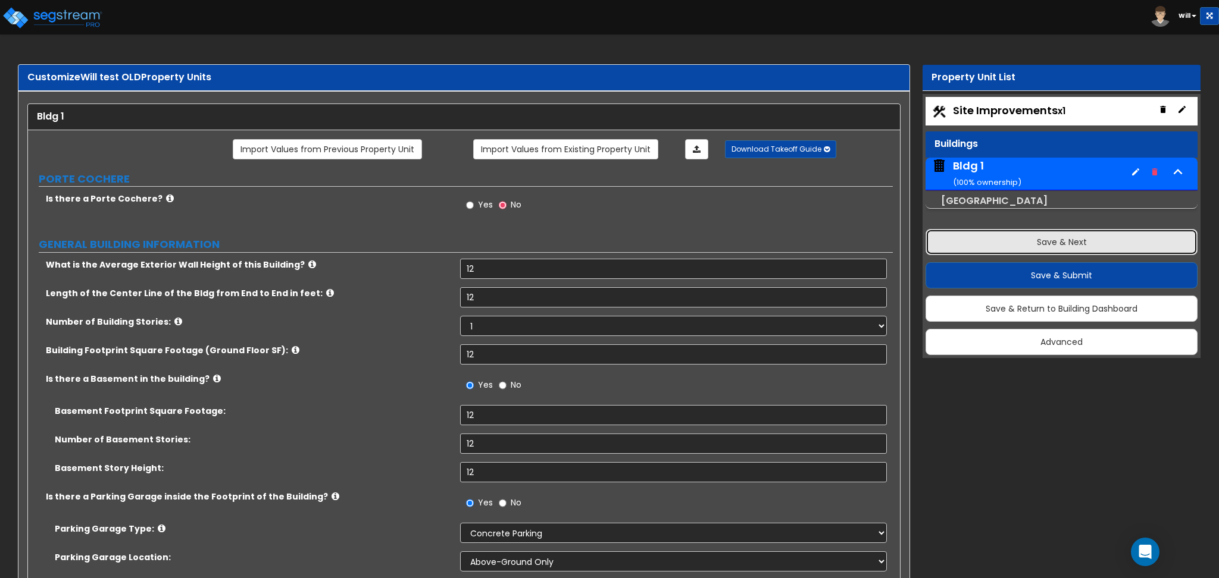
click at [1060, 239] on button "Save & Next" at bounding box center [1061, 242] width 272 height 26
select select "1"
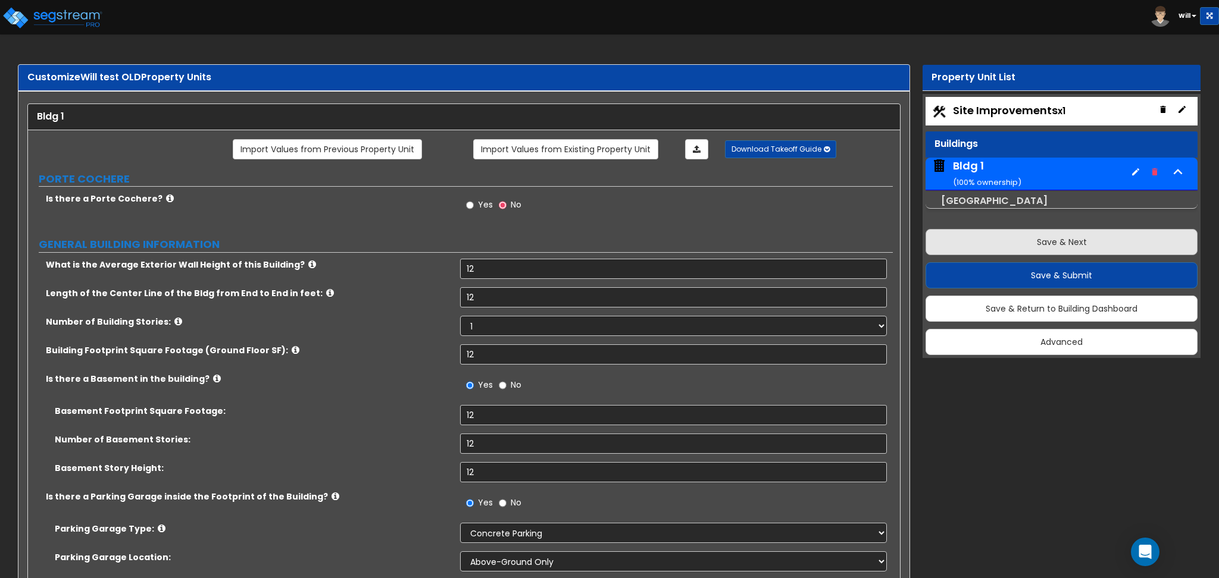
select select "1"
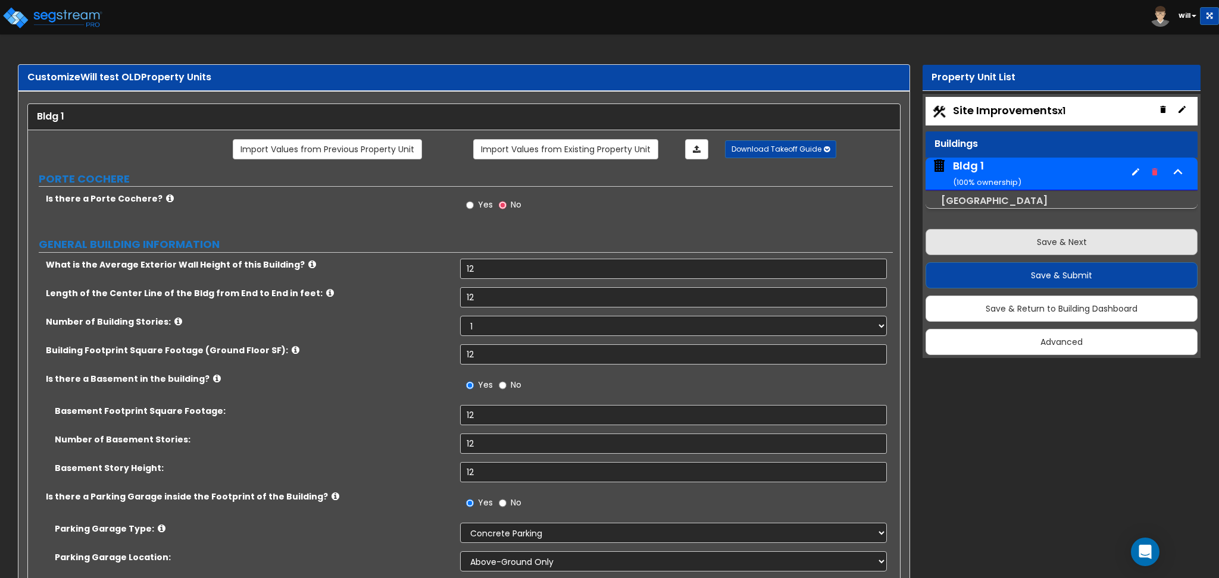
select select "1"
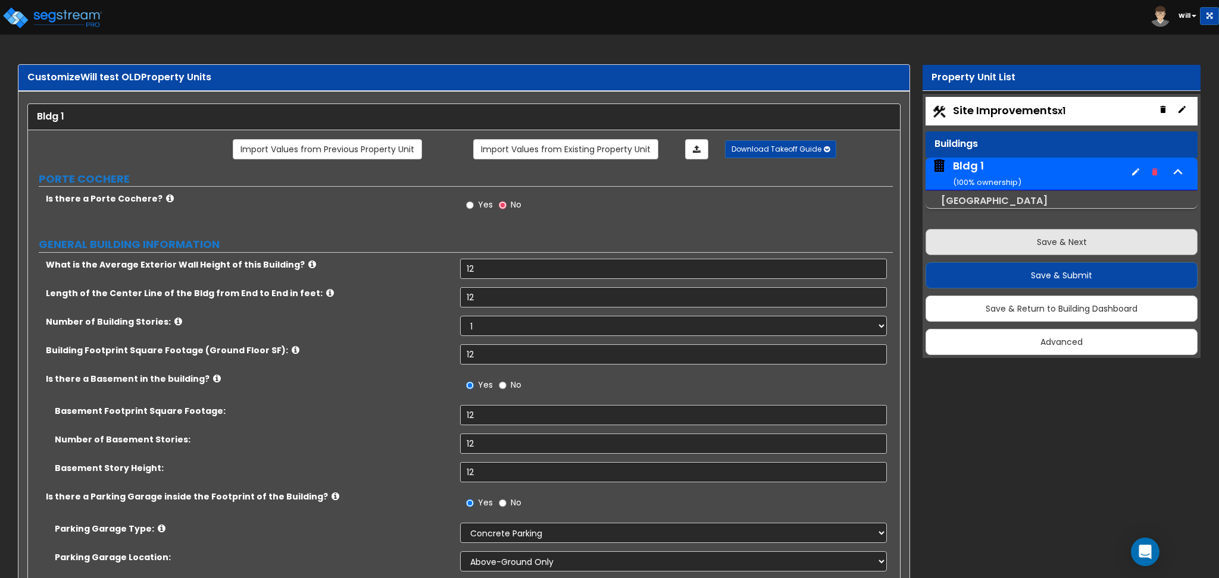
select select "1"
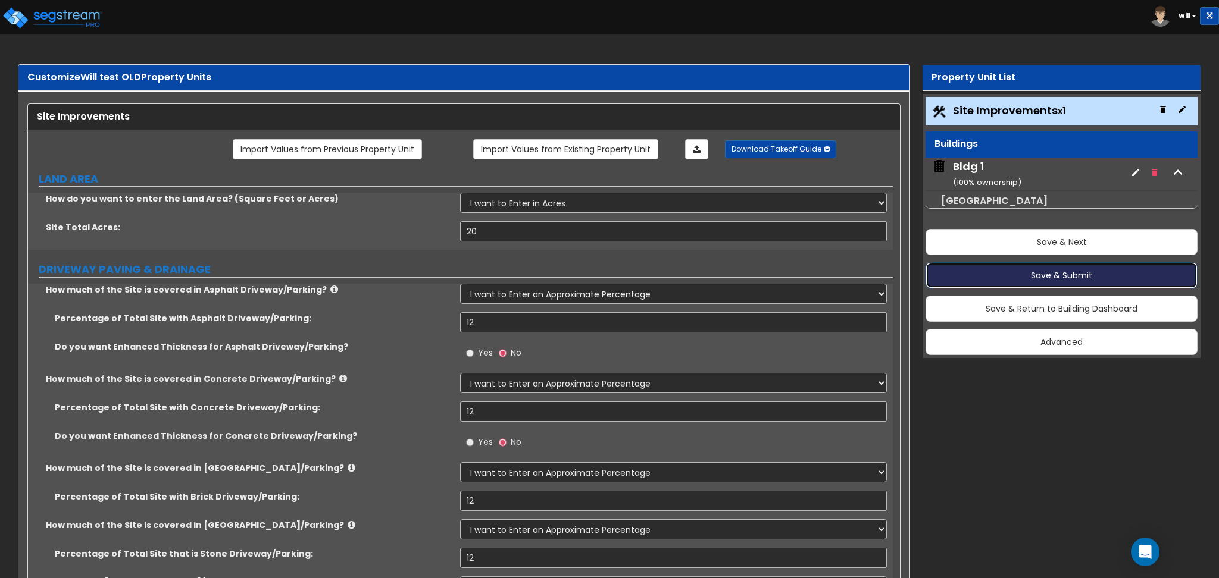
click at [1057, 277] on button "Save & Submit" at bounding box center [1061, 275] width 272 height 26
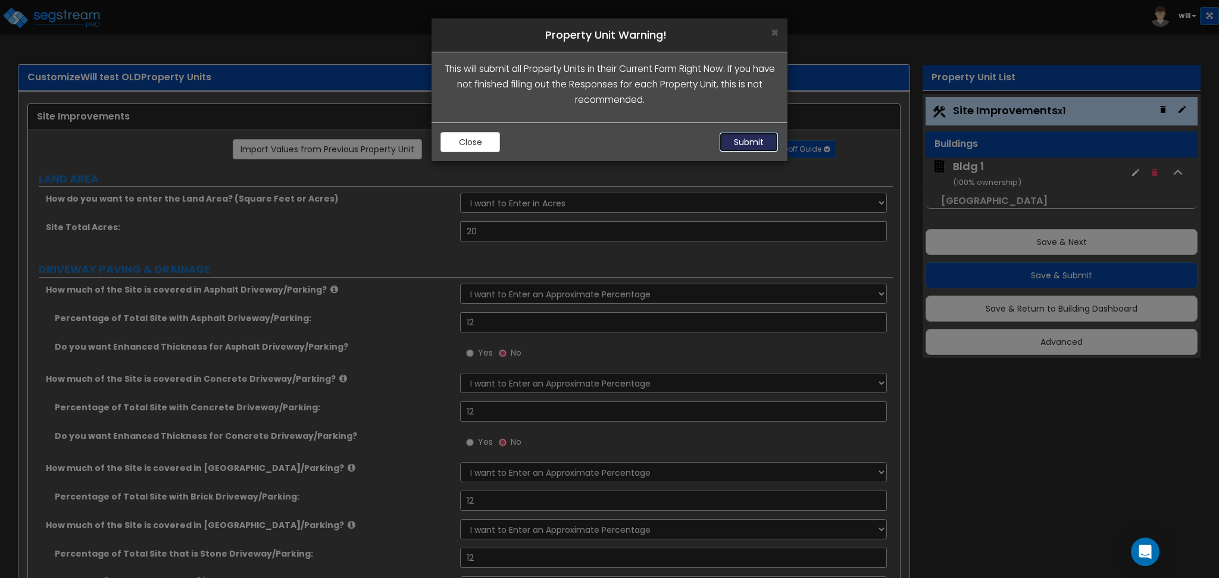
click at [754, 143] on button "Submit" at bounding box center [749, 142] width 60 height 20
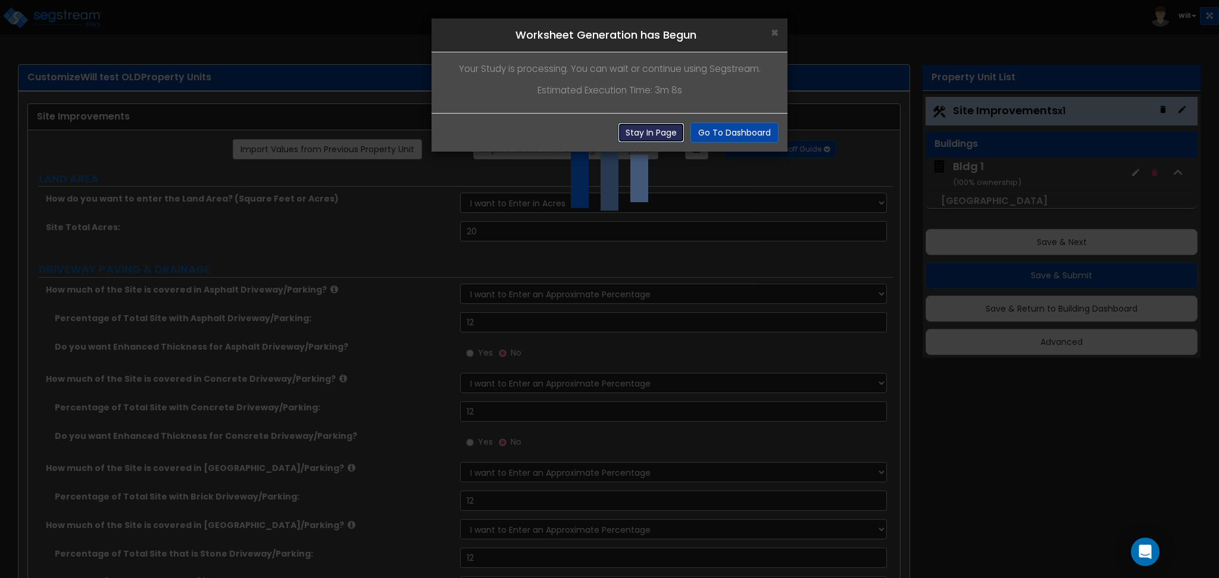
click at [657, 126] on button "Stay In Page" at bounding box center [651, 133] width 67 height 20
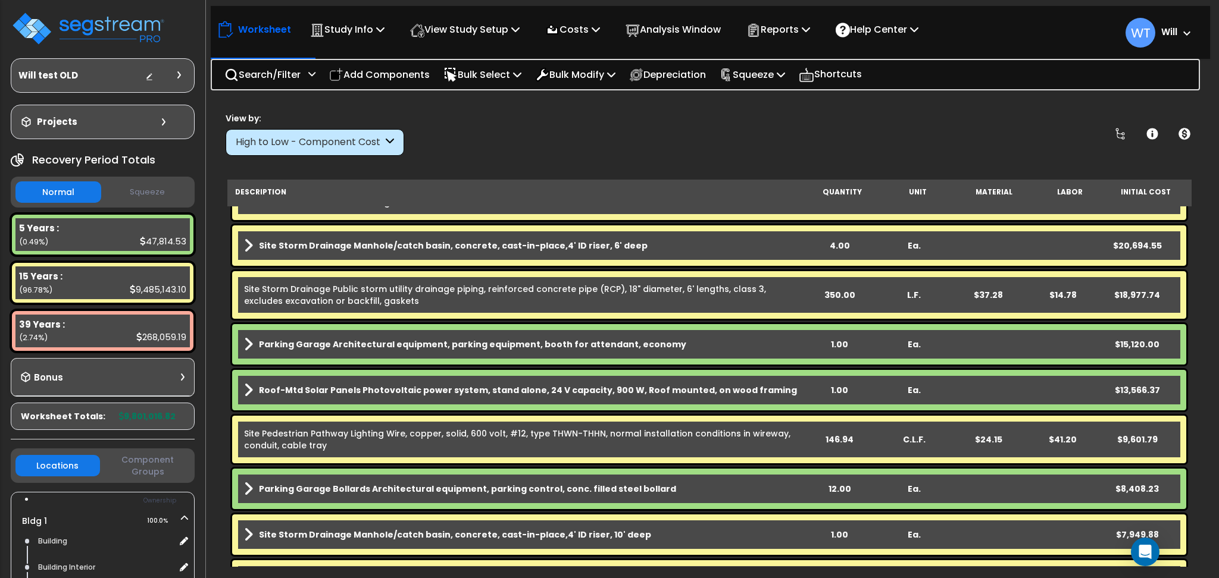
scroll to position [1110, 0]
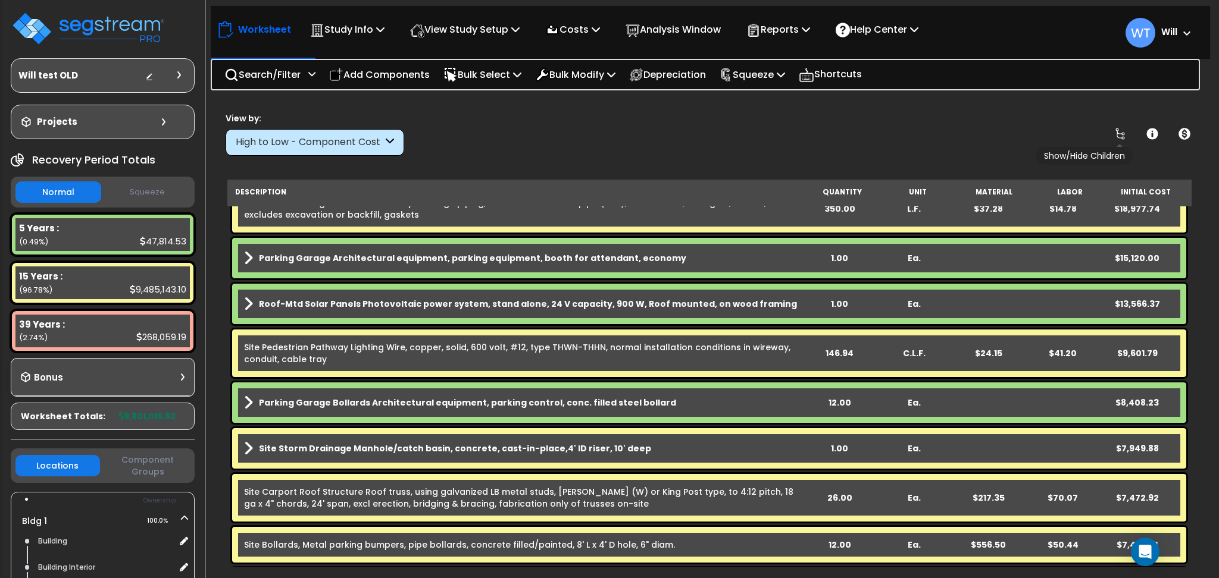
click at [1125, 137] on icon at bounding box center [1120, 134] width 14 height 14
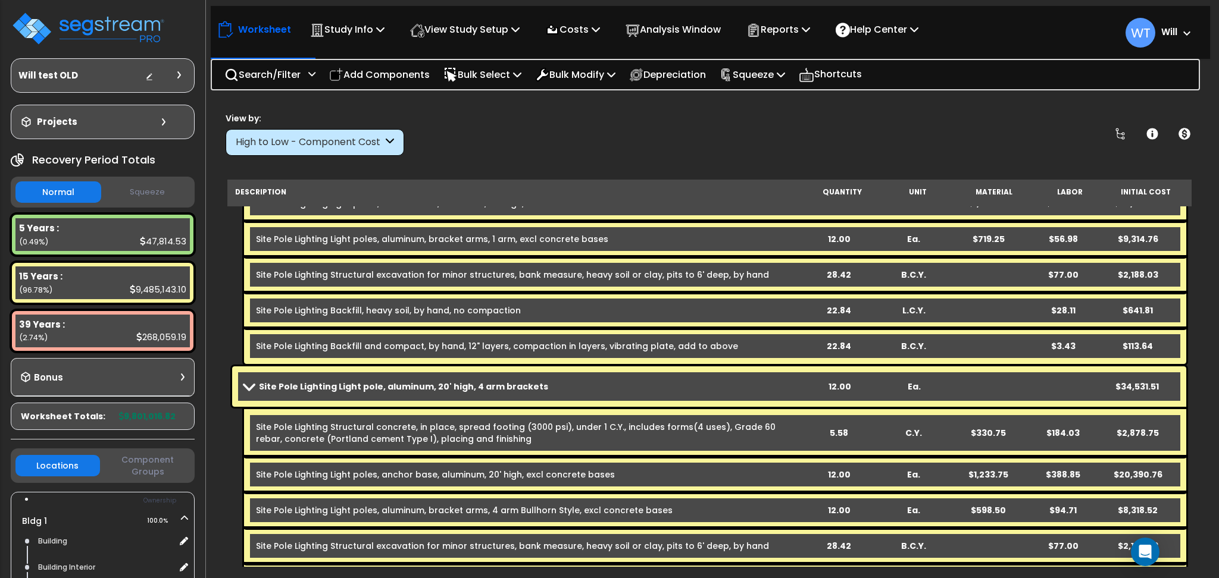
scroll to position [1983, 0]
click at [387, 138] on icon at bounding box center [390, 143] width 8 height 14
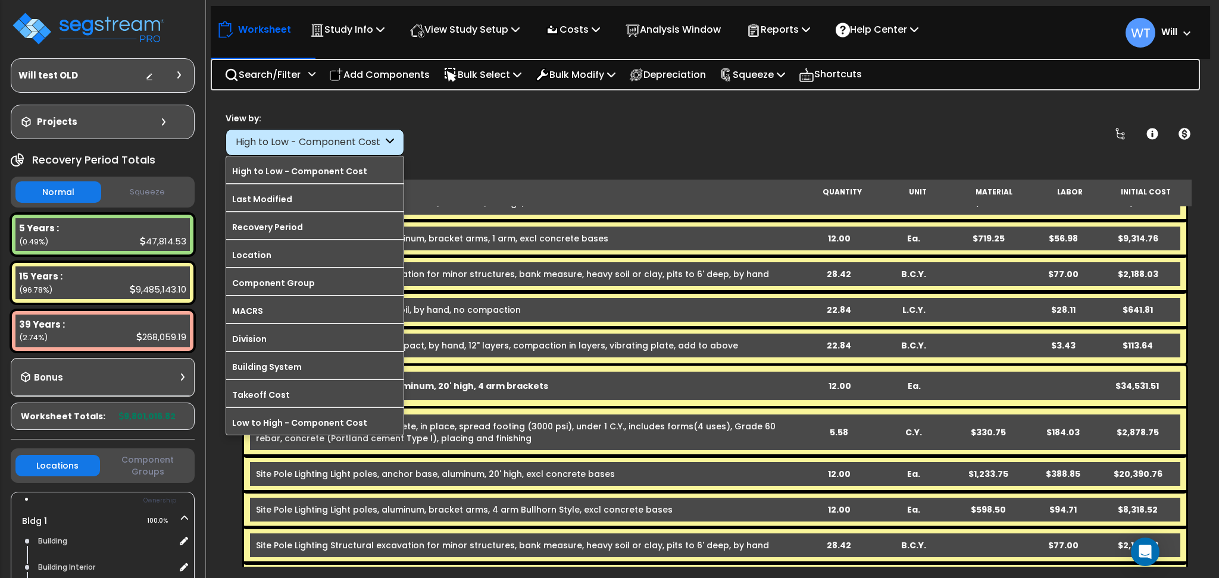
click at [382, 147] on div "High to Low - Component Cost" at bounding box center [309, 143] width 147 height 14
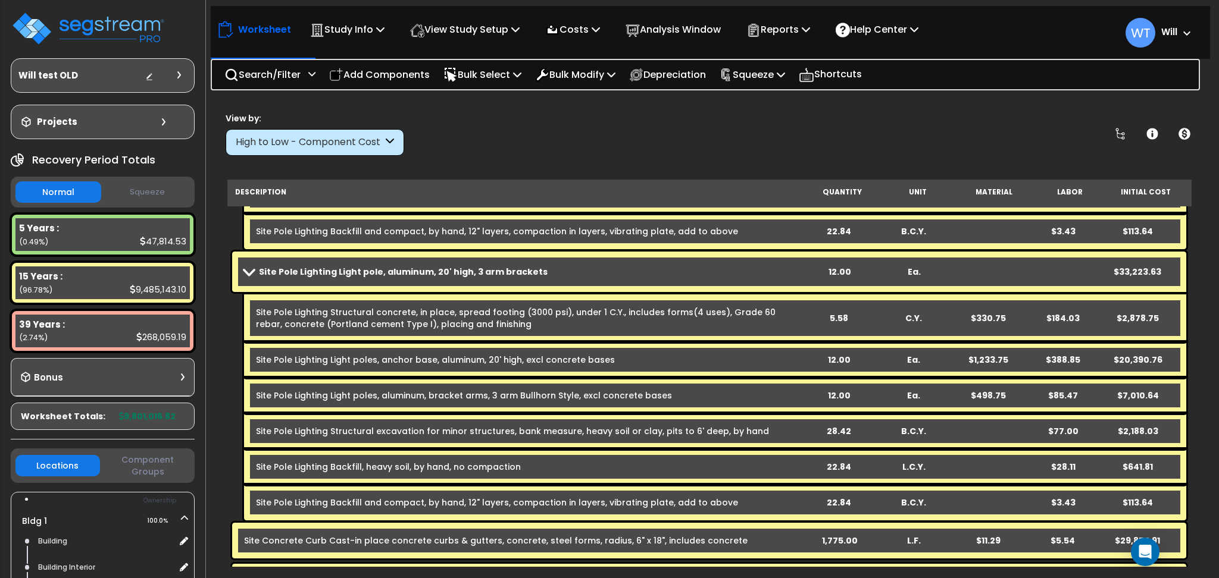
scroll to position [2380, 0]
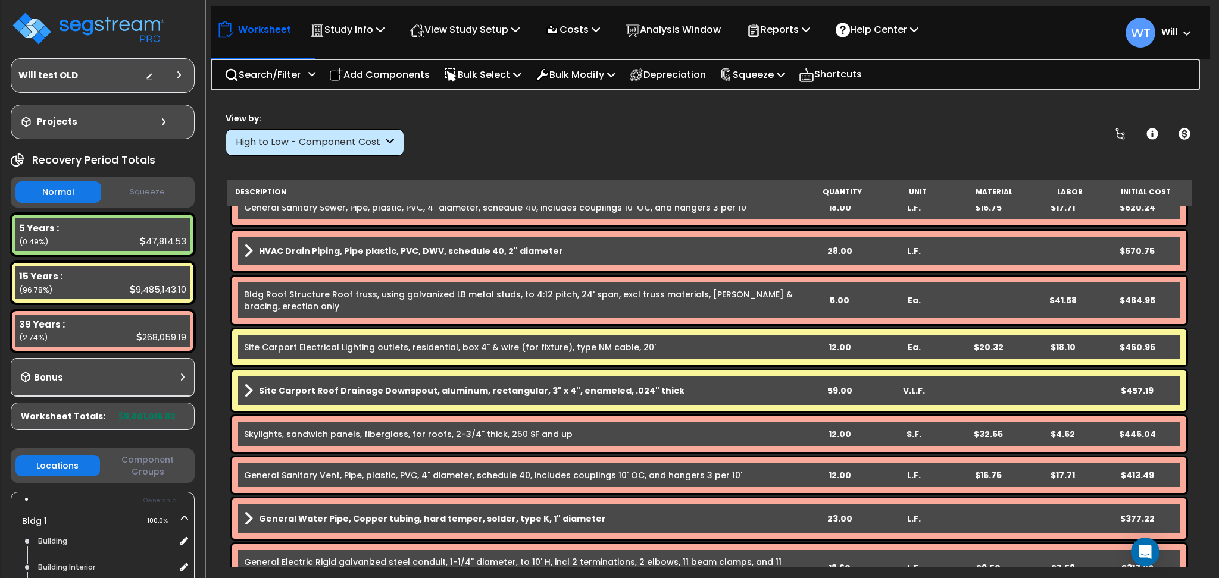
scroll to position [3173, 0]
